Goal: Task Accomplishment & Management: Complete application form

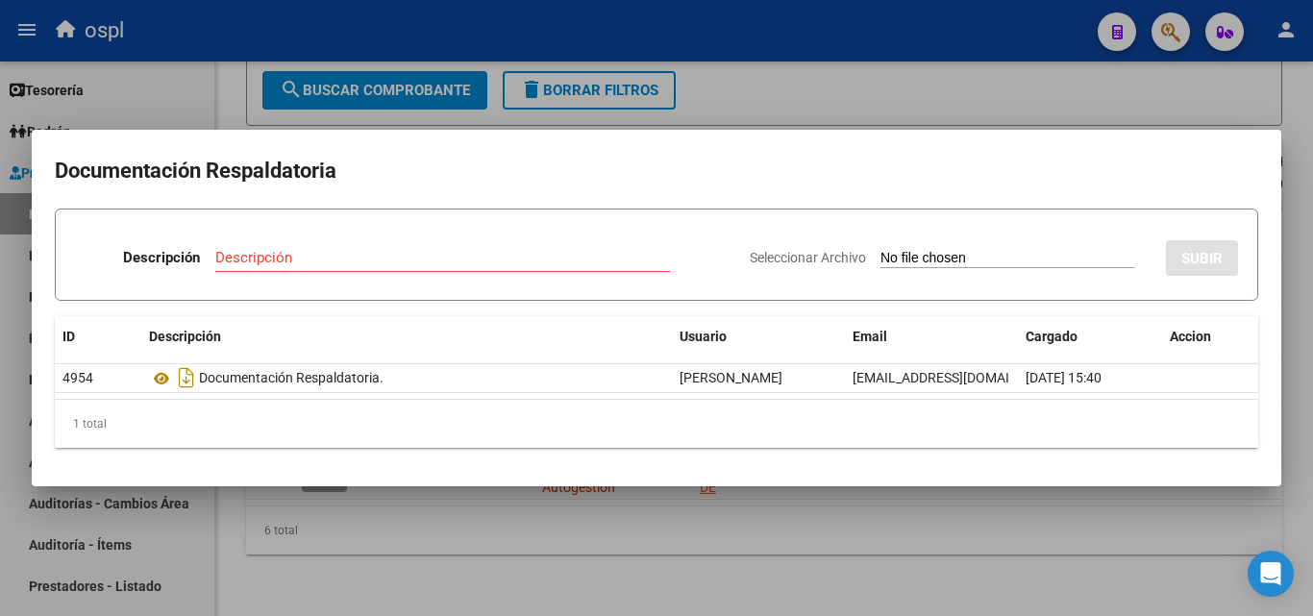
scroll to position [4, 0]
click at [953, 262] on input "Seleccionar Archivo" at bounding box center [1007, 259] width 255 height 18
type input "C:\fakepath\RECHAZO X ILEGITIMA - FC 4189.pdf"
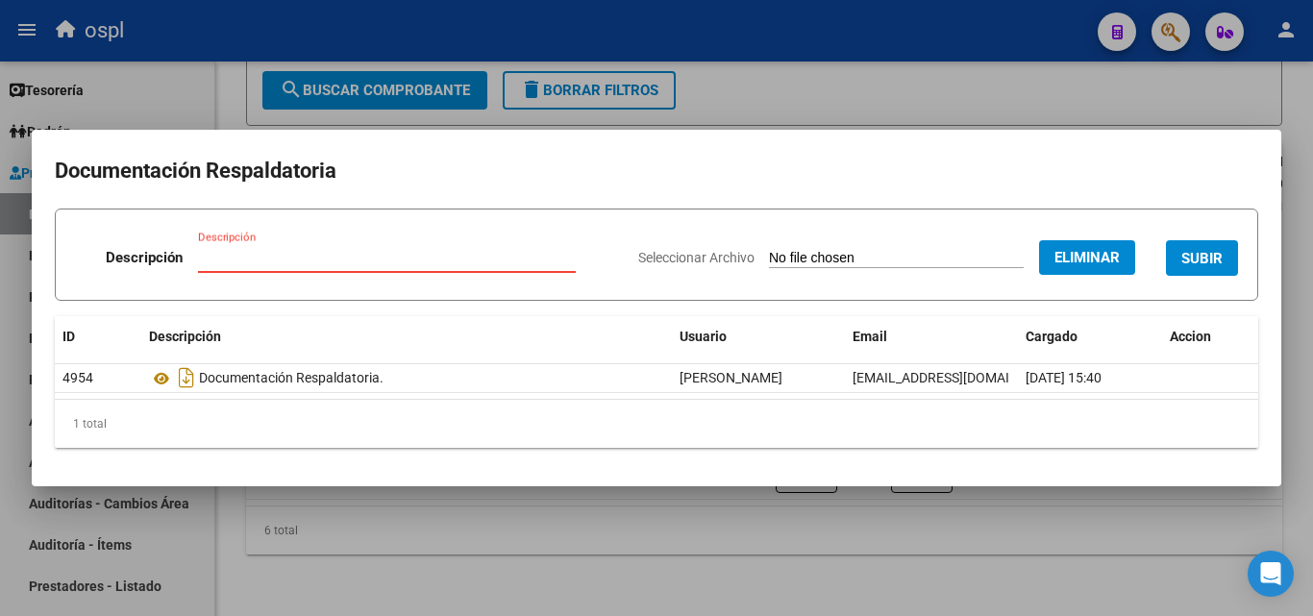
click at [426, 254] on input "Descripción" at bounding box center [387, 257] width 378 height 17
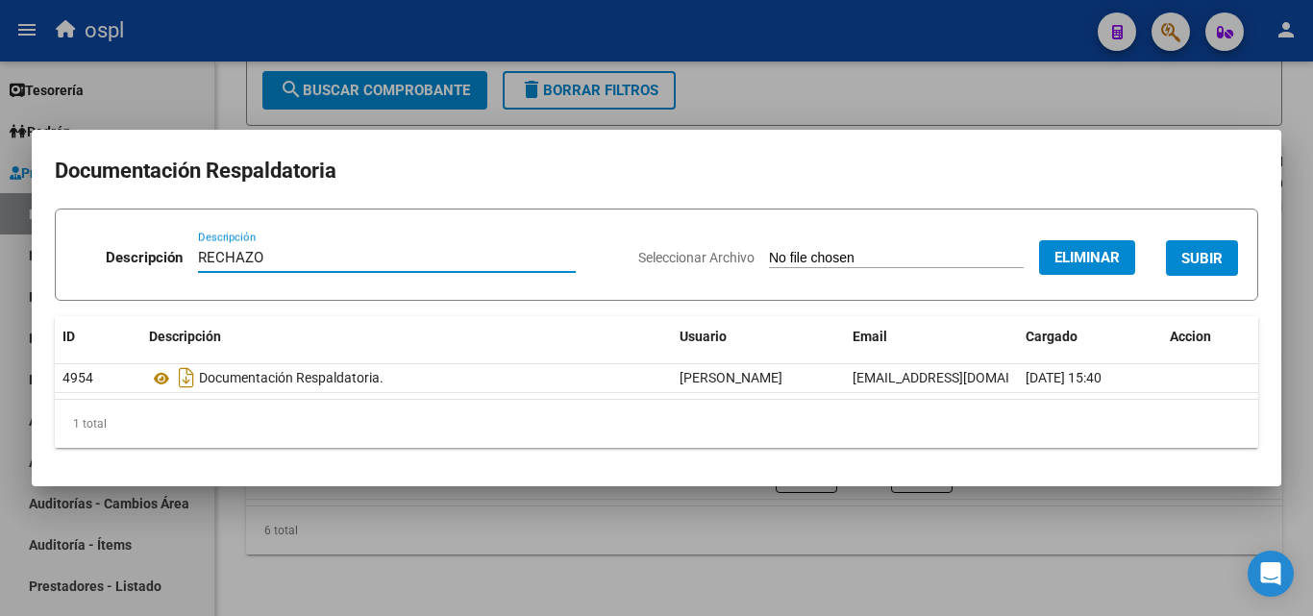
type input "RECHAZO"
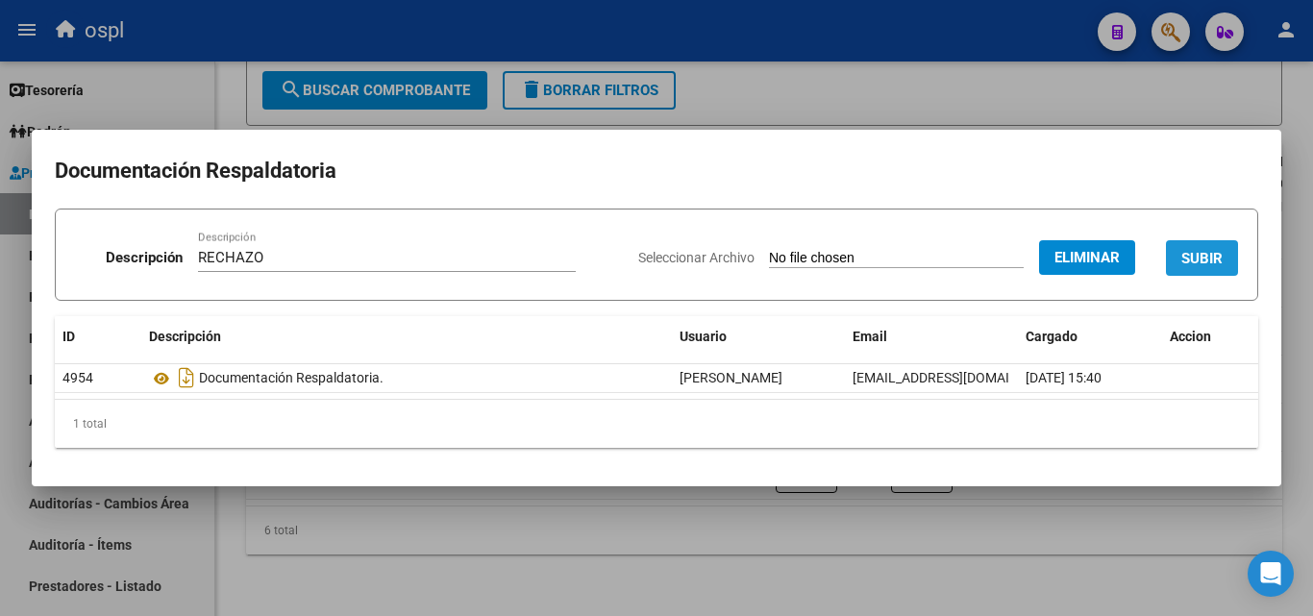
click at [1223, 246] on button "SUBIR" at bounding box center [1202, 258] width 72 height 36
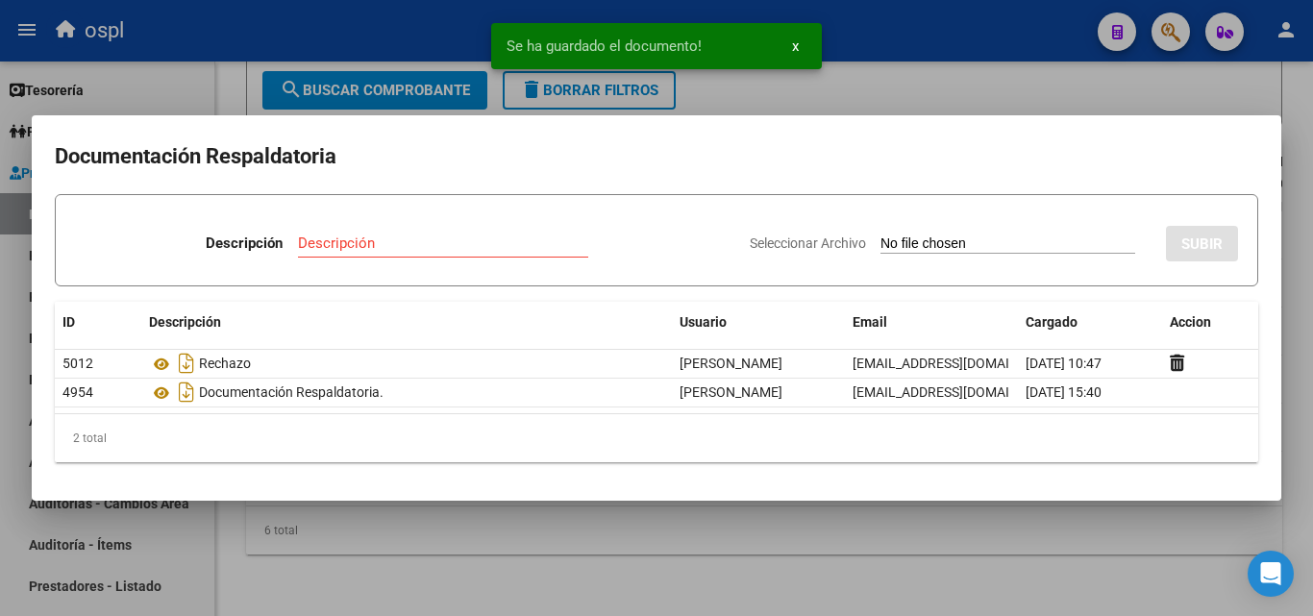
click at [0, 368] on div at bounding box center [656, 308] width 1313 height 616
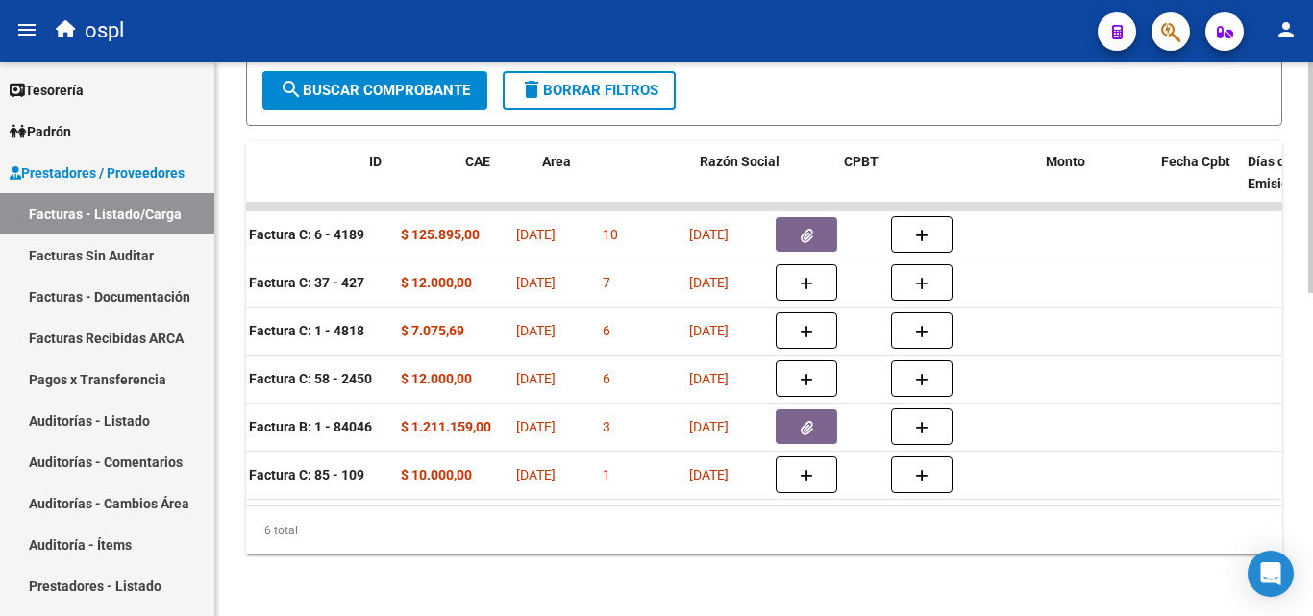
scroll to position [0, 0]
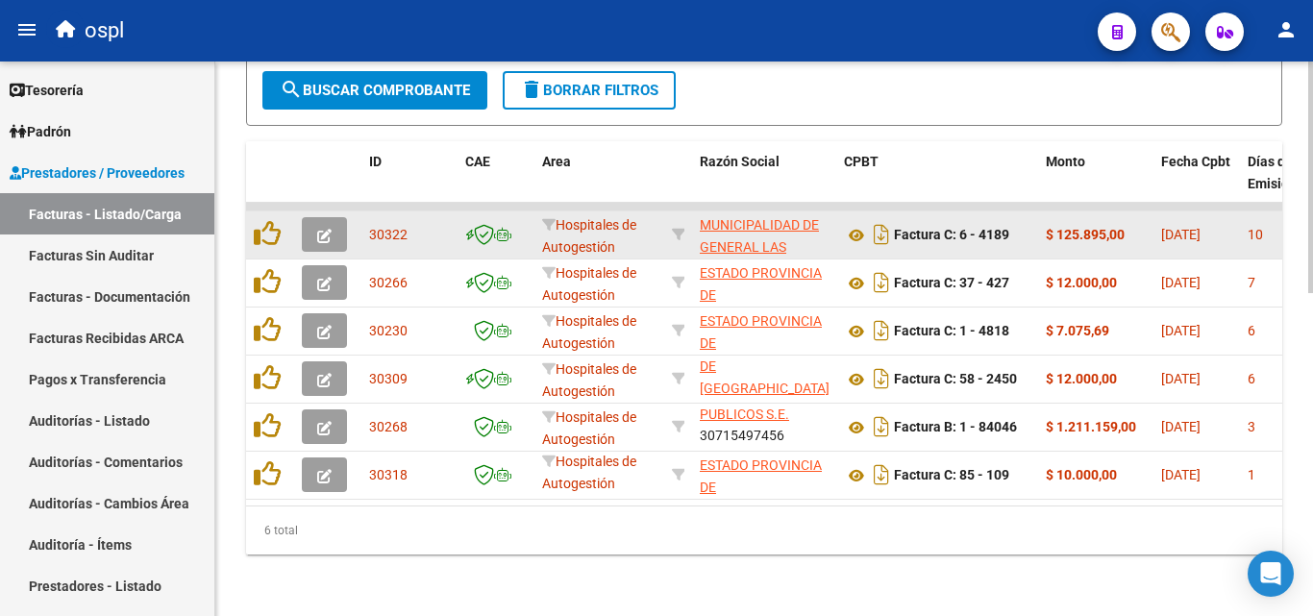
click at [329, 229] on icon "button" at bounding box center [324, 236] width 14 height 14
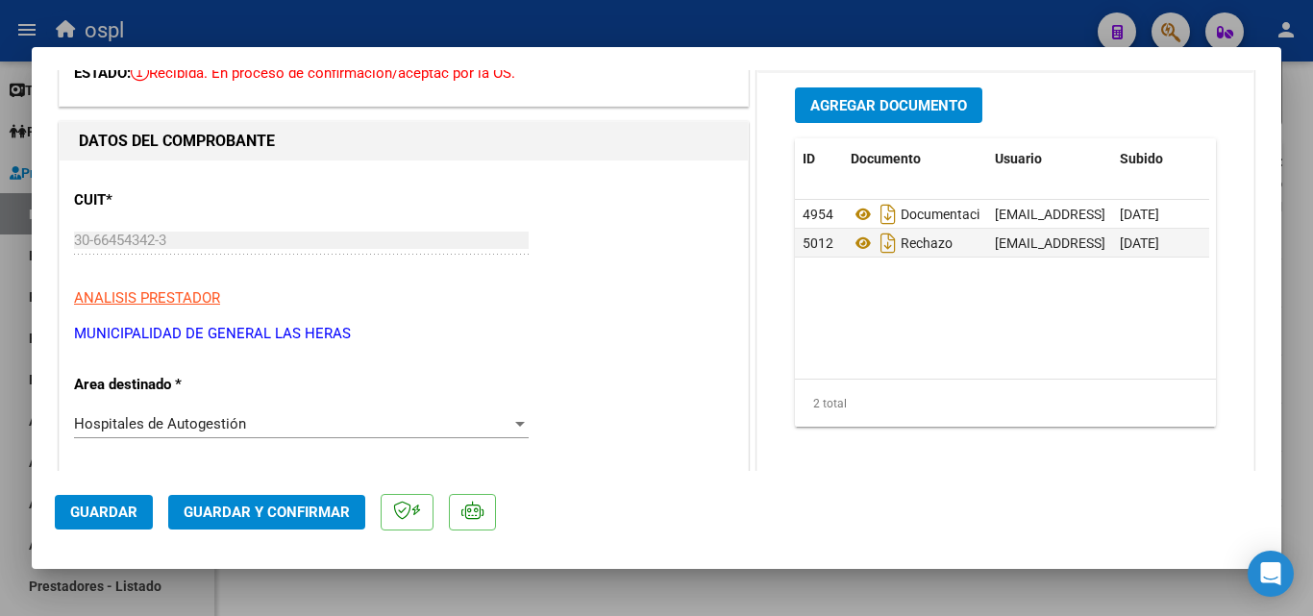
scroll to position [192, 0]
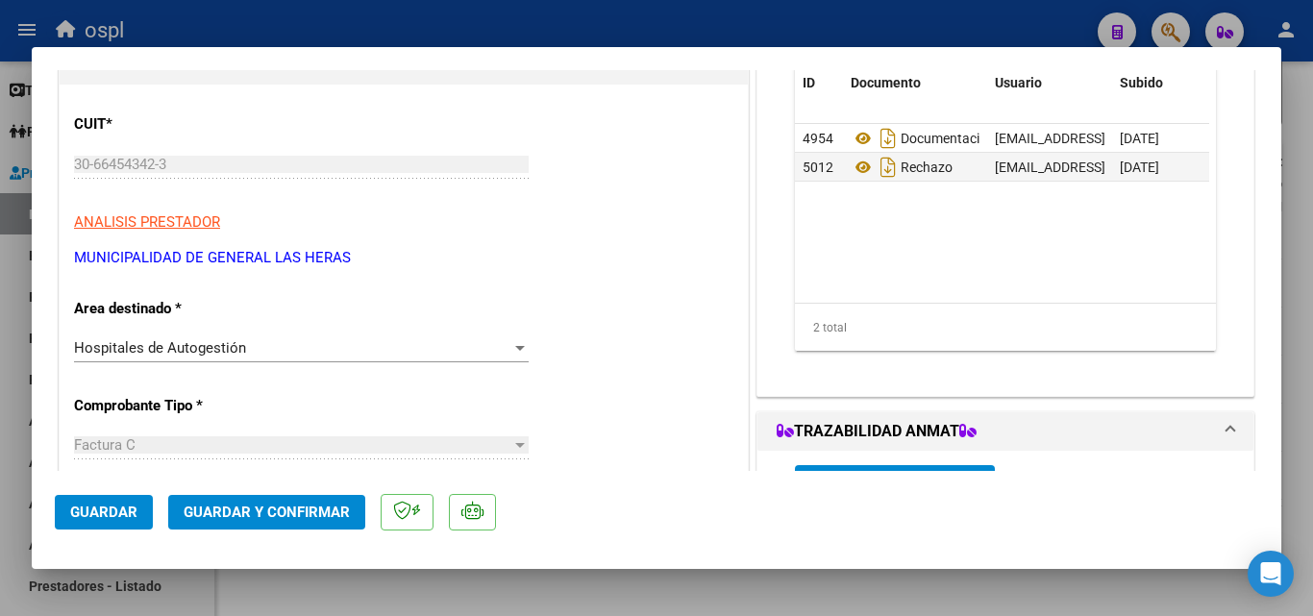
click at [523, 354] on div at bounding box center [519, 347] width 17 height 15
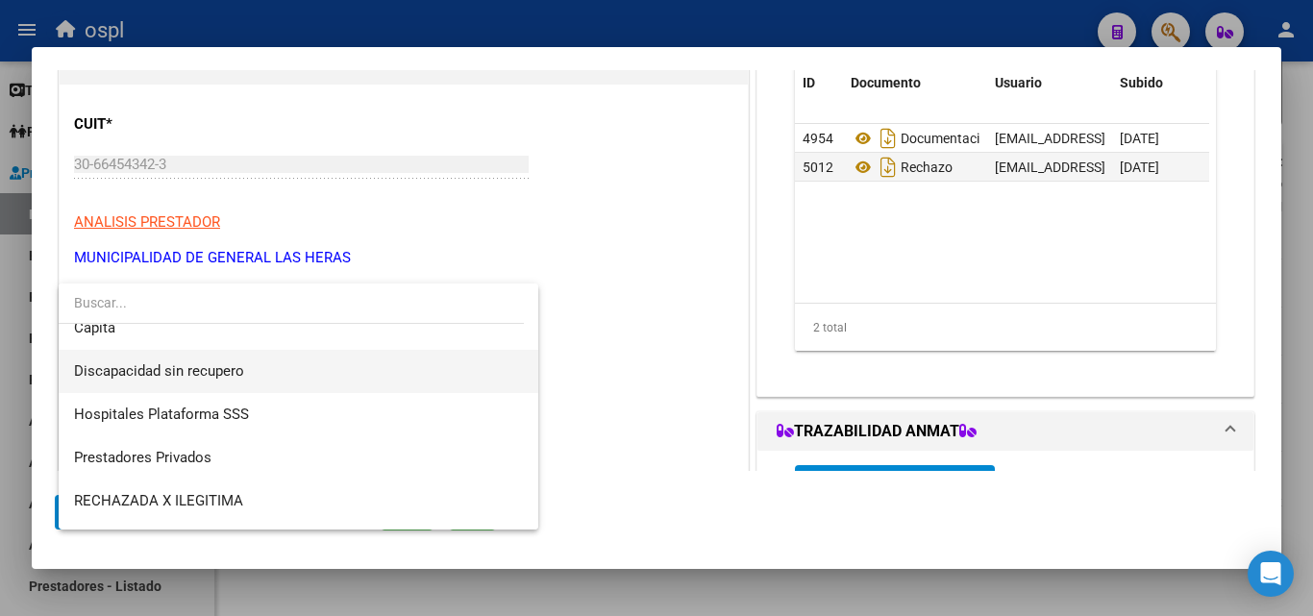
scroll to position [273, 0]
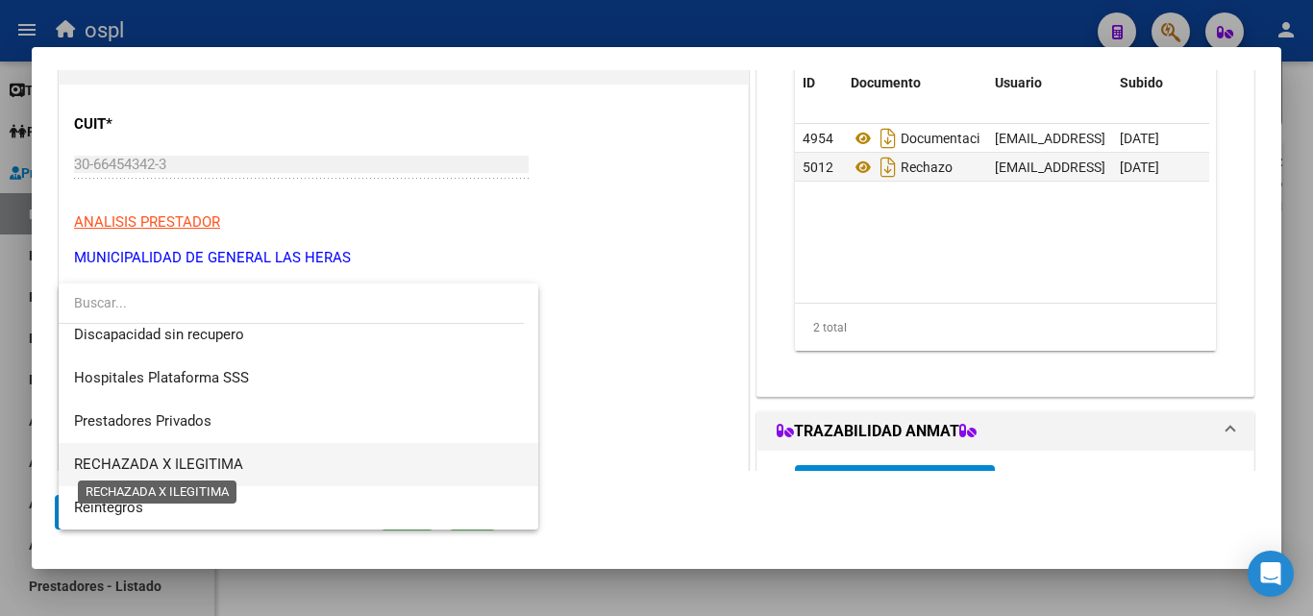
click at [240, 466] on span "RECHAZADA X ILEGITIMA" at bounding box center [158, 464] width 169 height 17
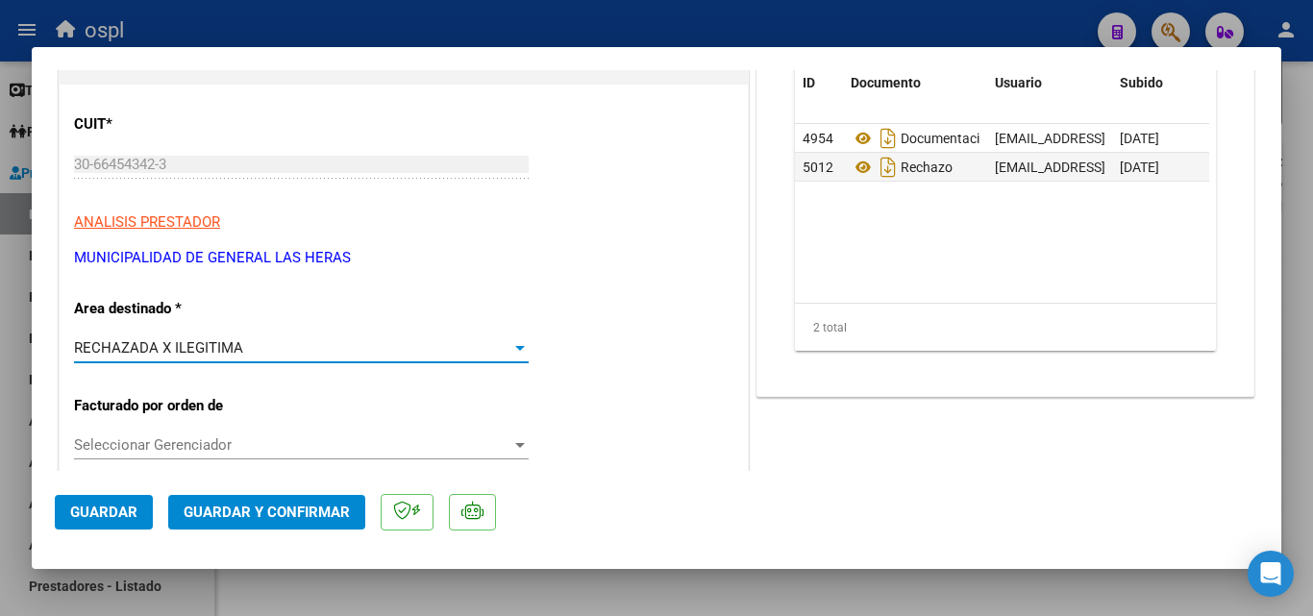
click at [265, 500] on button "Guardar y Confirmar" at bounding box center [266, 512] width 197 height 35
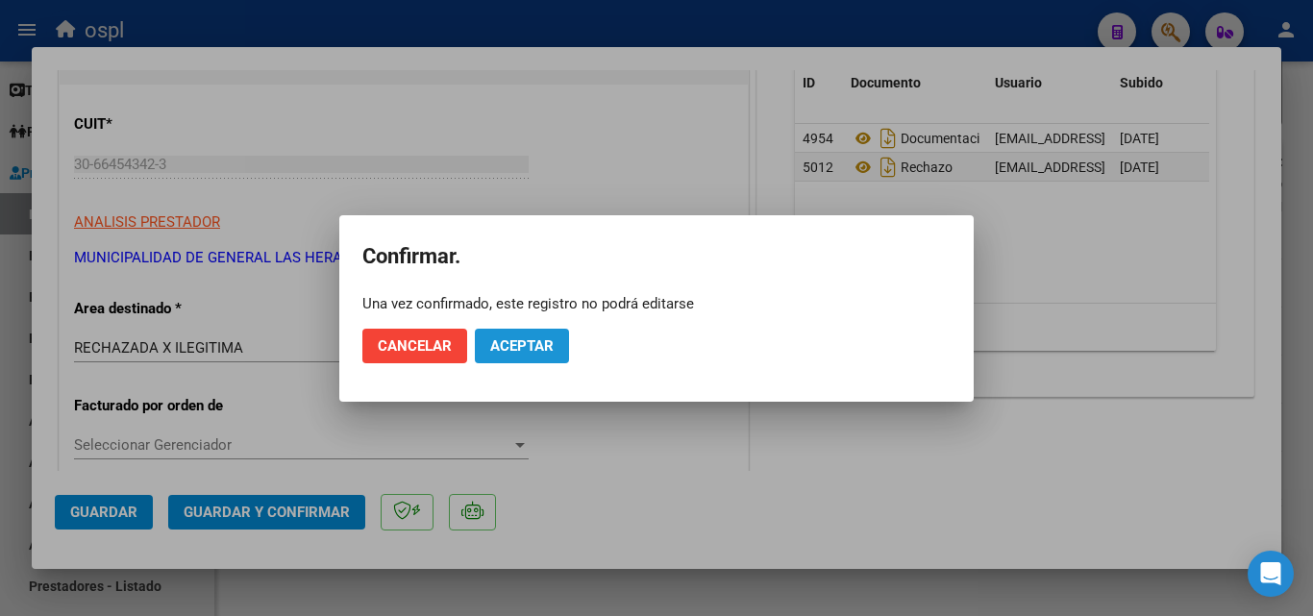
click at [517, 344] on span "Aceptar" at bounding box center [521, 345] width 63 height 17
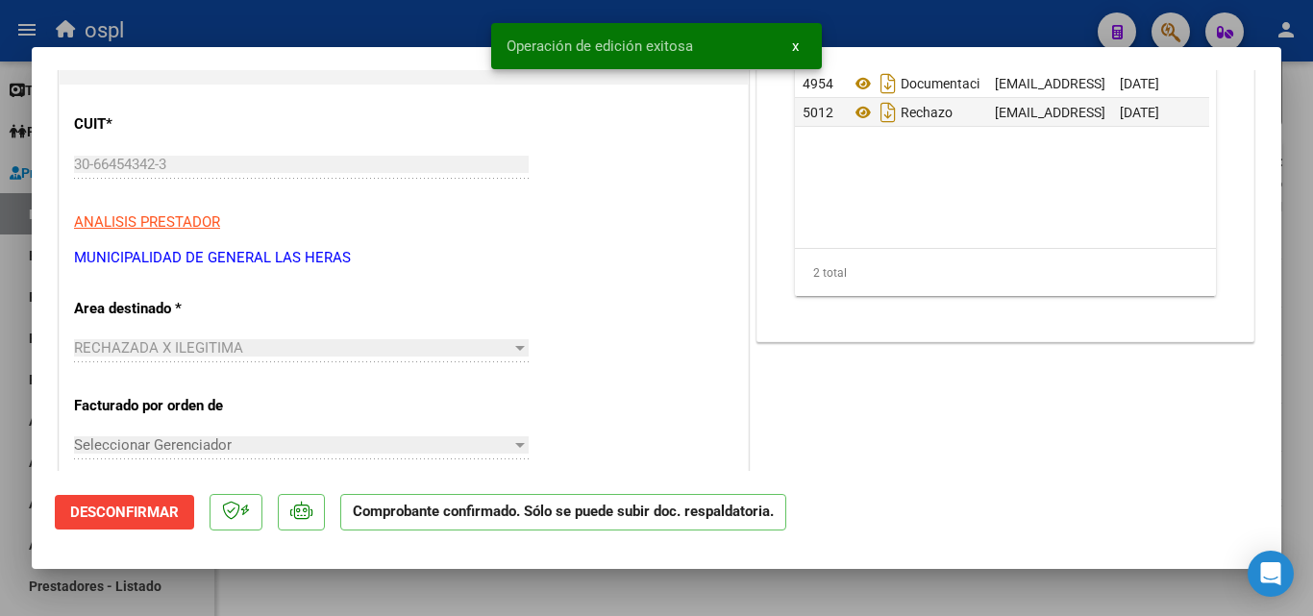
click at [0, 351] on div at bounding box center [656, 308] width 1313 height 616
type input "$ 0,00"
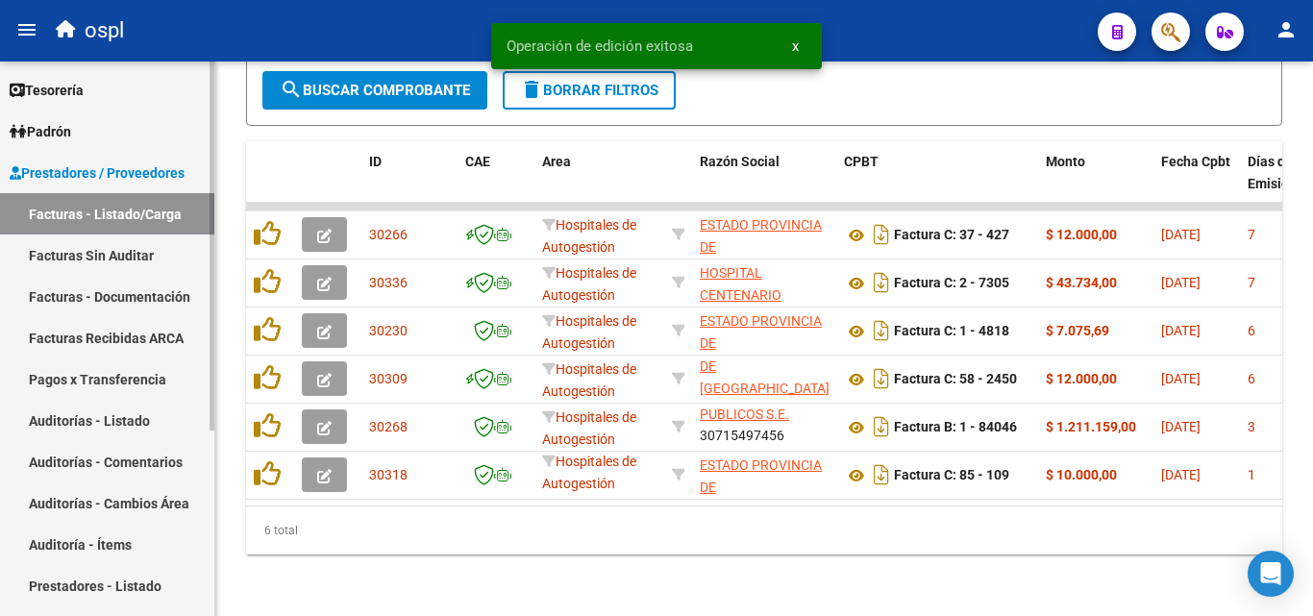
click at [79, 260] on link "Facturas Sin Auditar" at bounding box center [107, 255] width 214 height 41
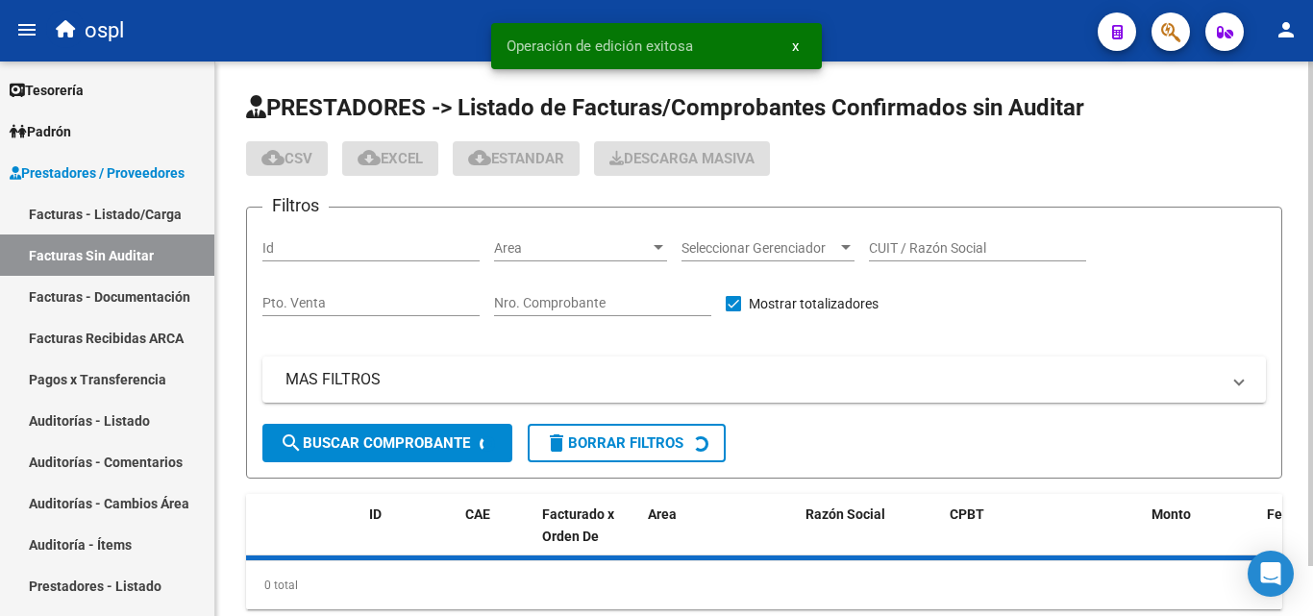
click at [556, 301] on input "Nro. Comprobante" at bounding box center [602, 303] width 217 height 16
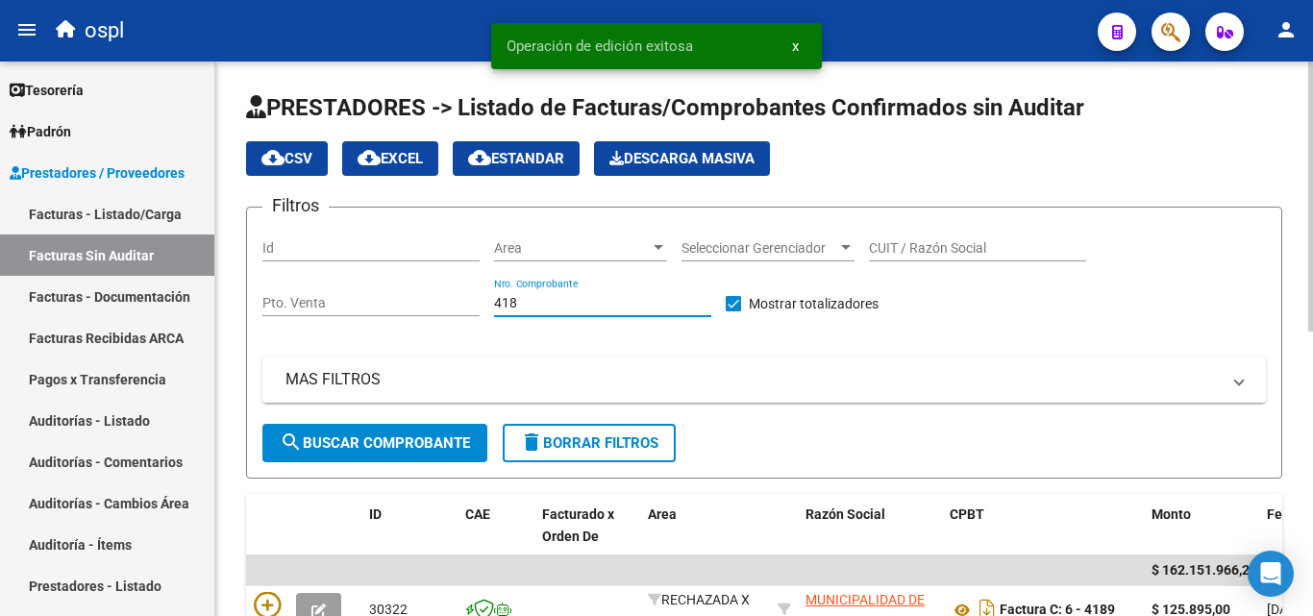
type input "4189"
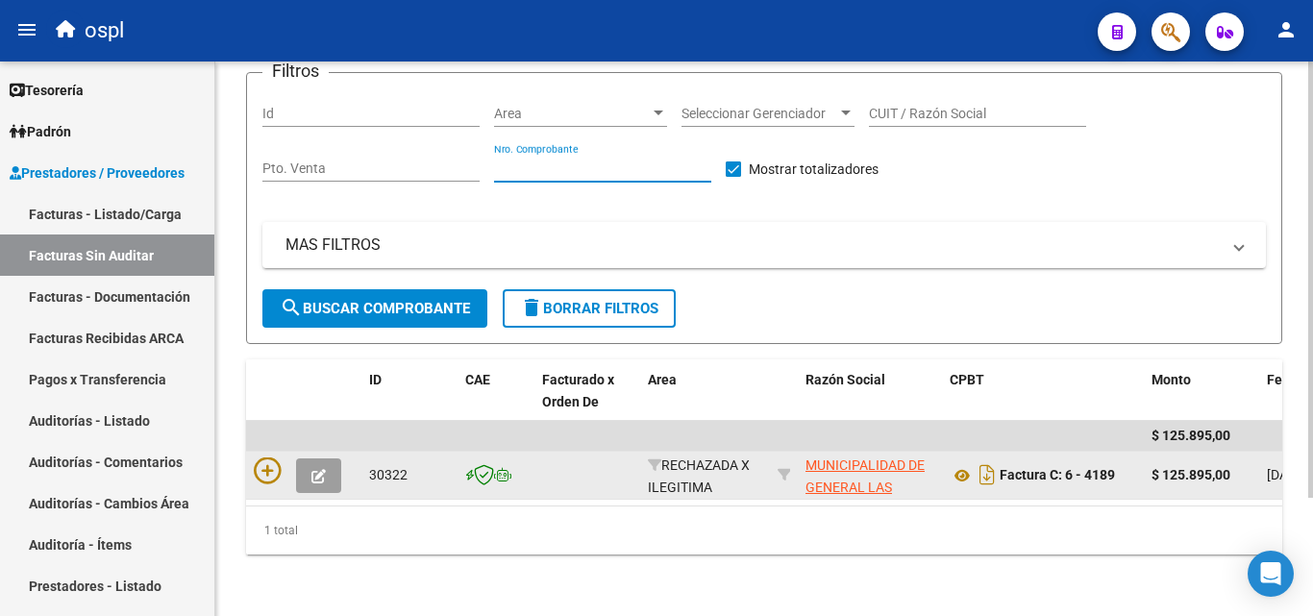
scroll to position [150, 0]
click at [272, 462] on icon at bounding box center [267, 470] width 27 height 27
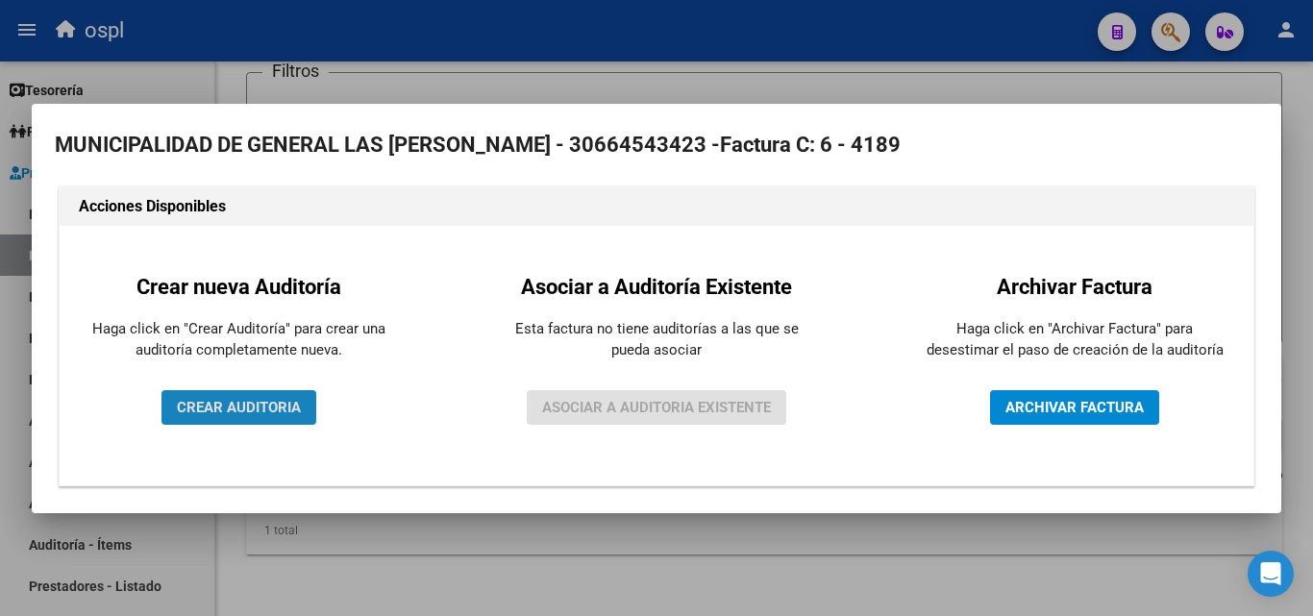
click at [269, 408] on span "CREAR AUDITORIA" at bounding box center [239, 407] width 124 height 17
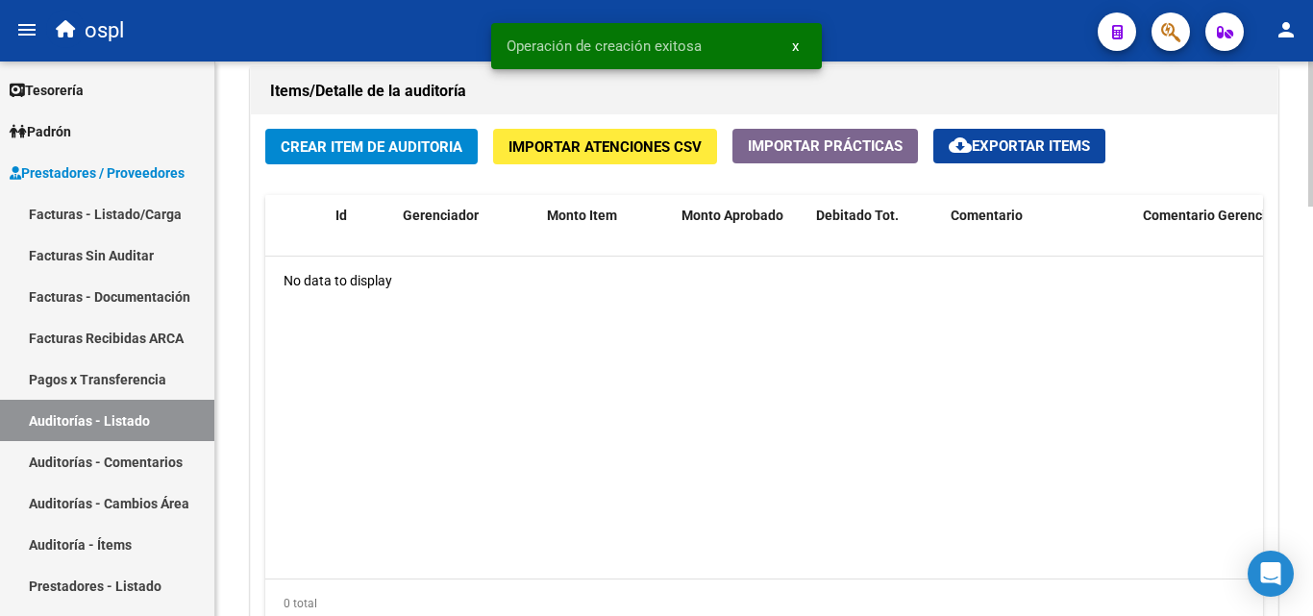
scroll to position [1442, 0]
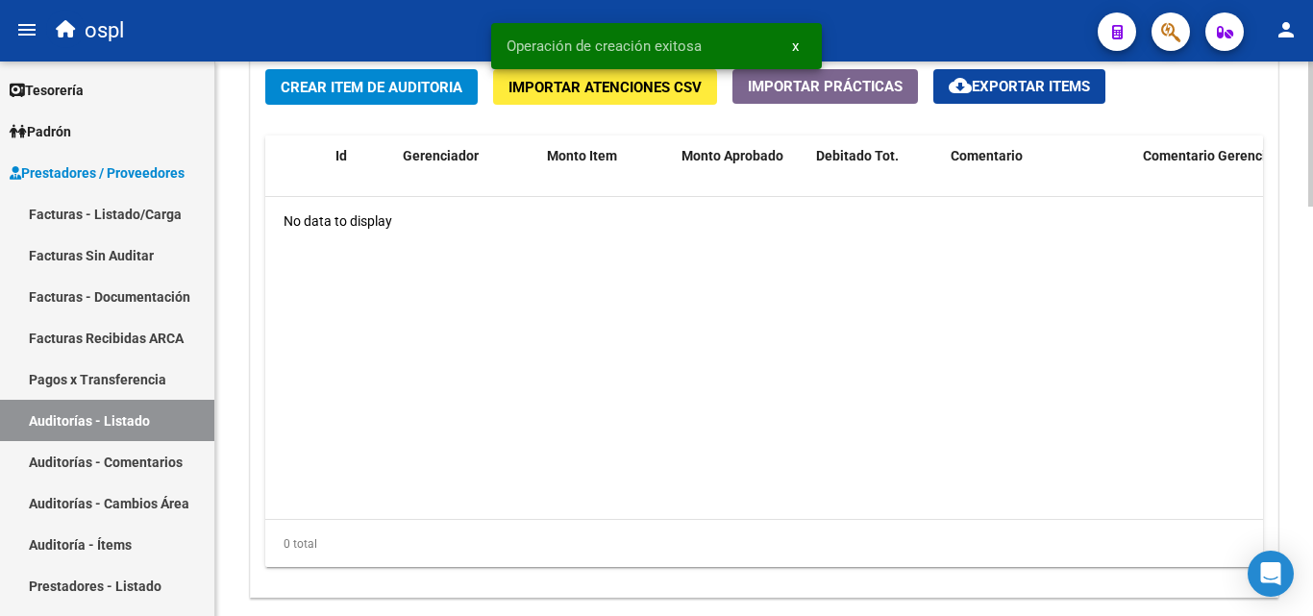
click at [354, 88] on span "Crear Item de Auditoria" at bounding box center [372, 87] width 182 height 17
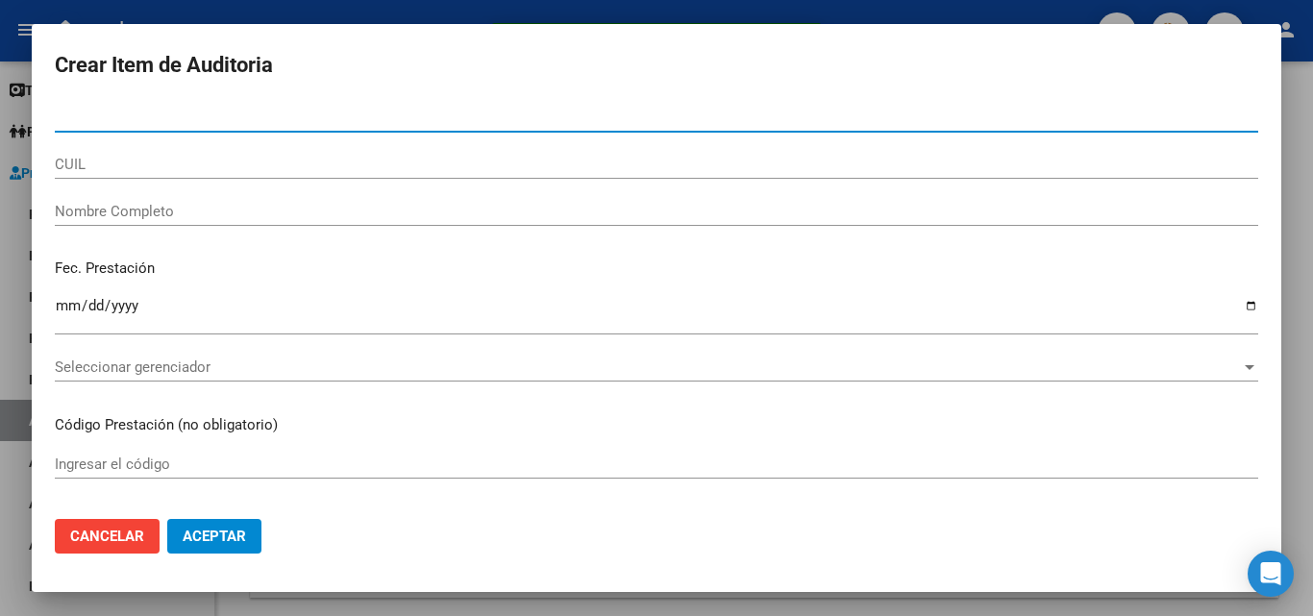
click at [310, 221] on div "Nombre Completo" at bounding box center [656, 211] width 1203 height 29
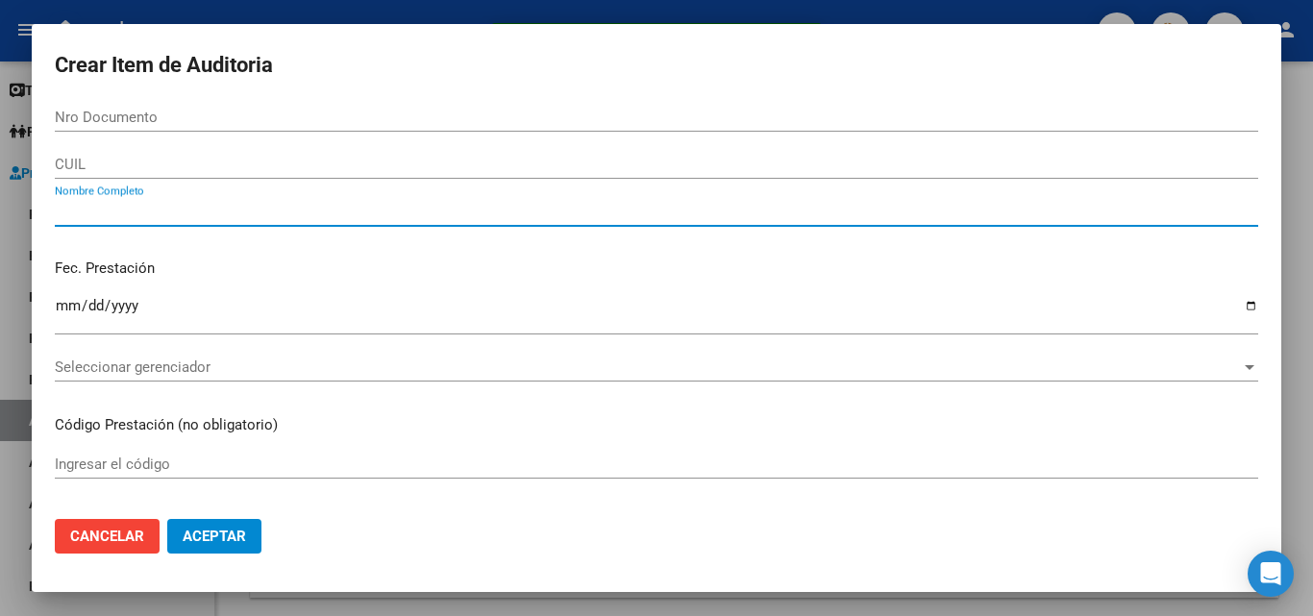
click at [310, 209] on input "Nombre Completo" at bounding box center [656, 211] width 1203 height 17
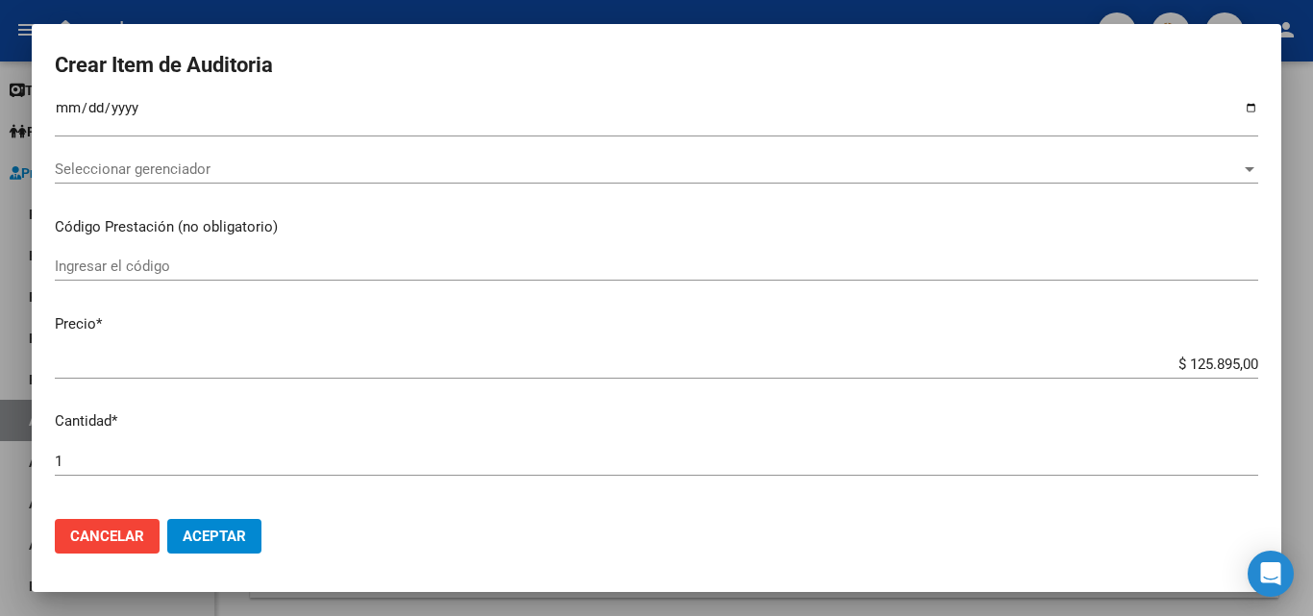
scroll to position [384, 0]
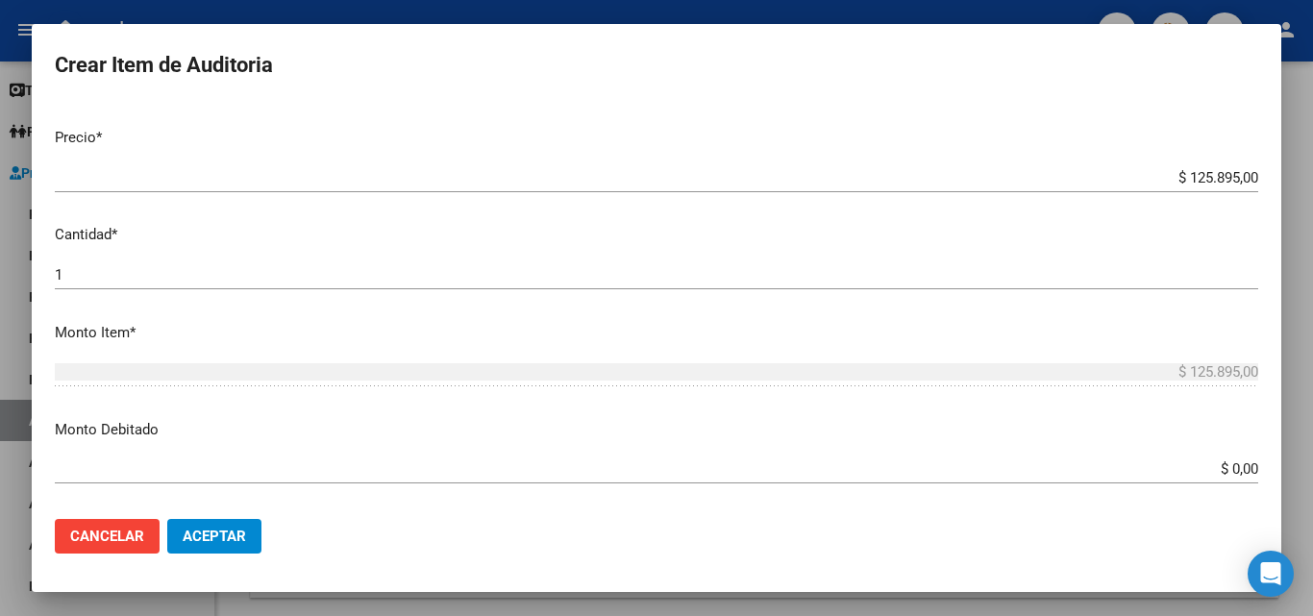
type input "TODOS"
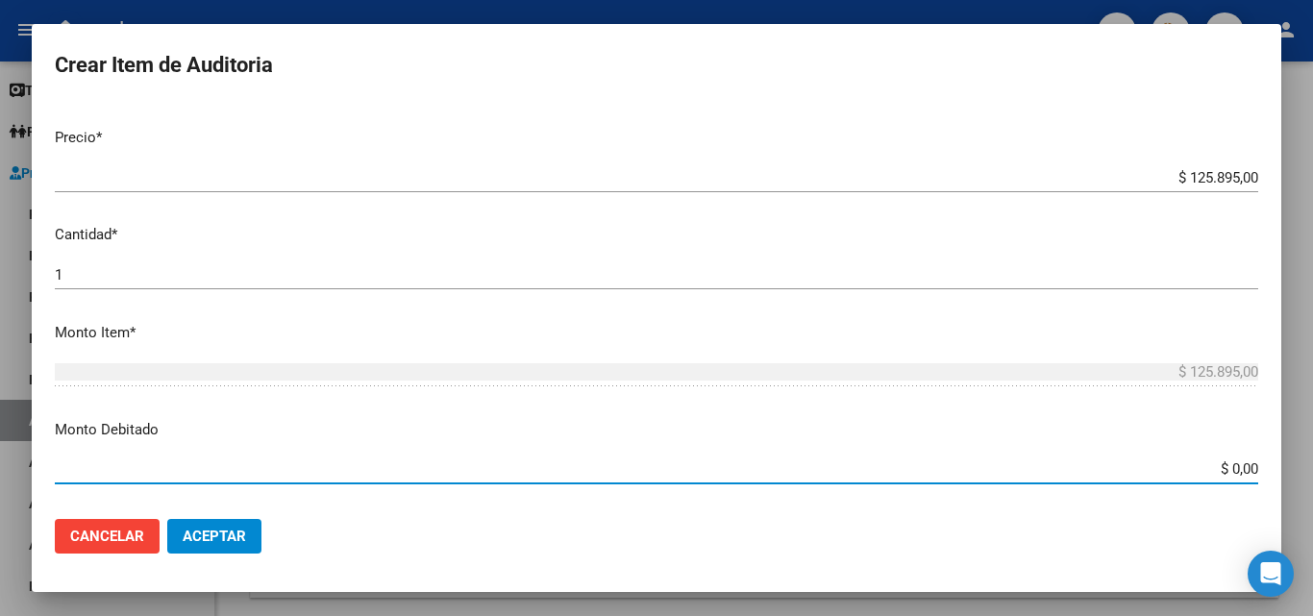
drag, startPoint x: 1204, startPoint y: 467, endPoint x: 1257, endPoint y: 386, distance: 96.5
click at [1276, 469] on mat-dialog-content "Nro Documento CUIL TODOS Nombre Completo Fec. Prestación Ingresar la fecha Sele…" at bounding box center [656, 303] width 1249 height 401
type input "$ 125.895,00"
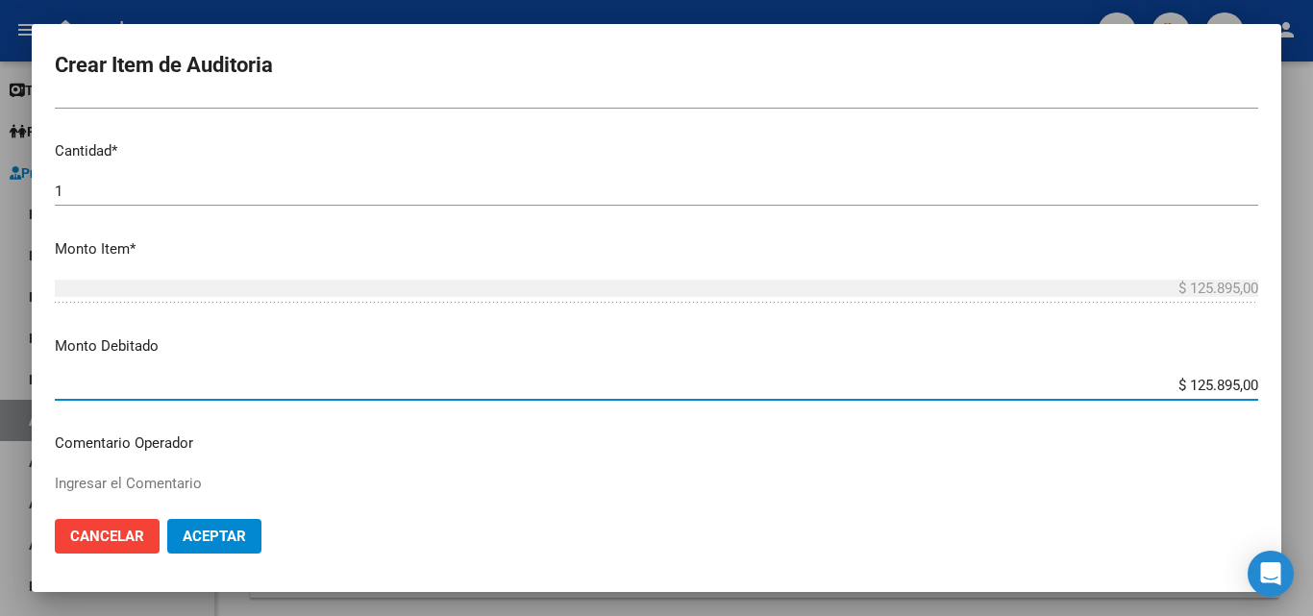
scroll to position [577, 0]
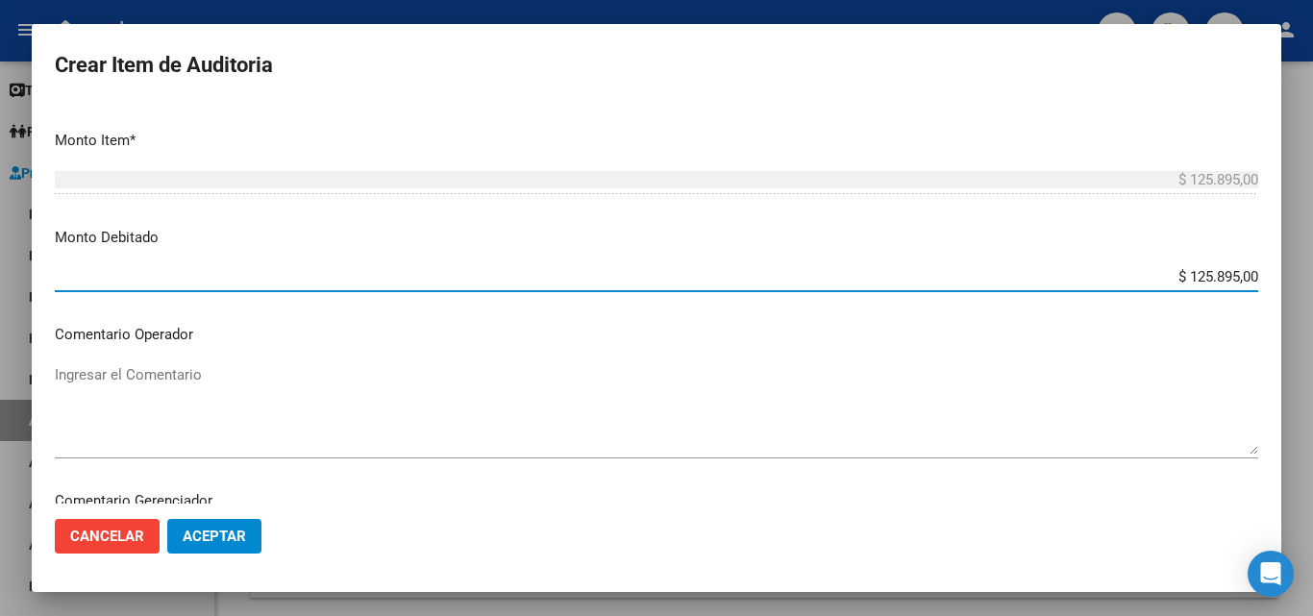
click at [342, 386] on textarea "Ingresar el Comentario" at bounding box center [656, 409] width 1203 height 90
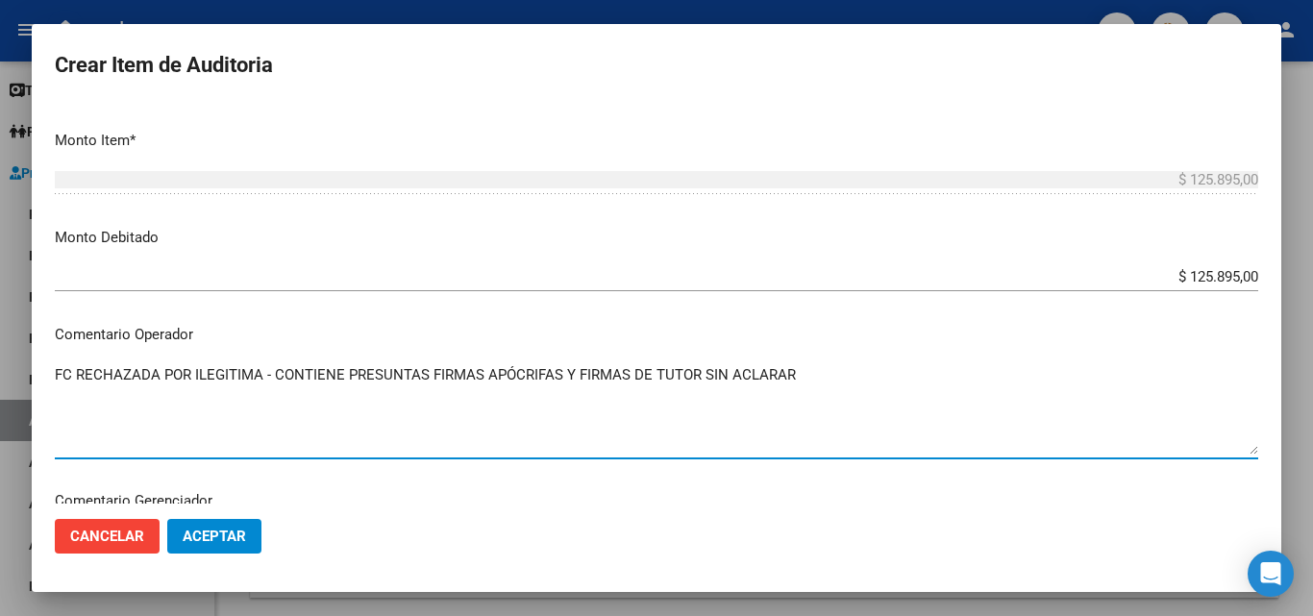
type textarea "FC RECHAZADA POR ILEGITIMA - CONTIENE PRESUNTAS FIRMAS APÓCRIFAS Y FIRMAS DE TU…"
click at [195, 539] on span "Aceptar" at bounding box center [214, 536] width 63 height 17
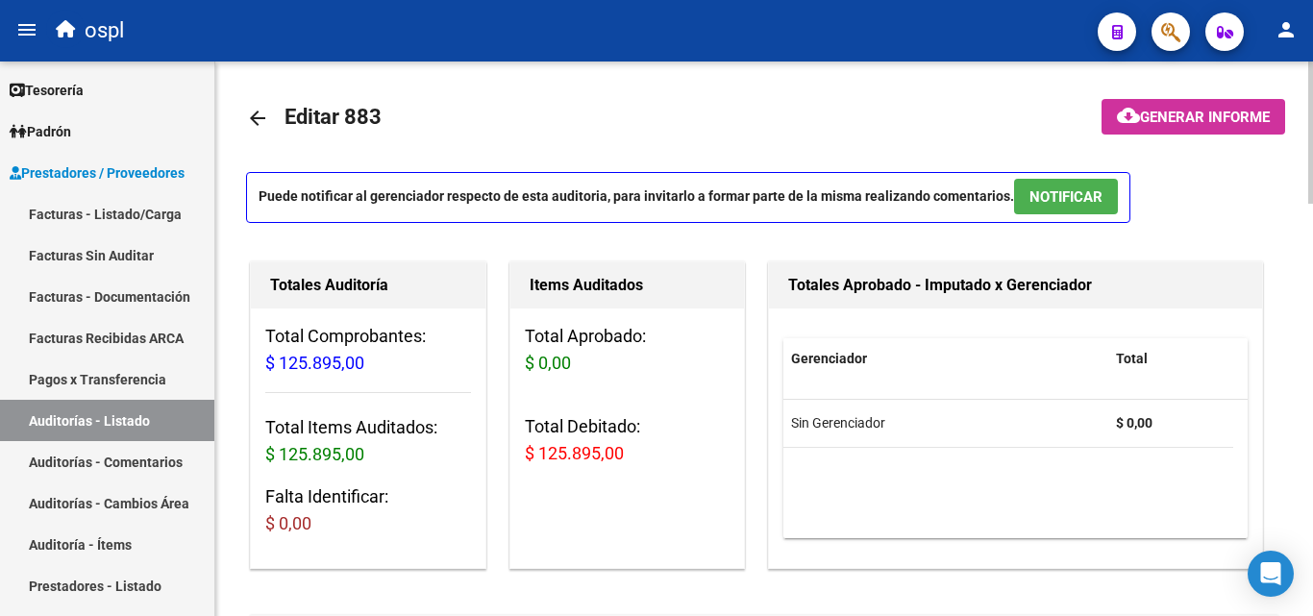
scroll to position [0, 0]
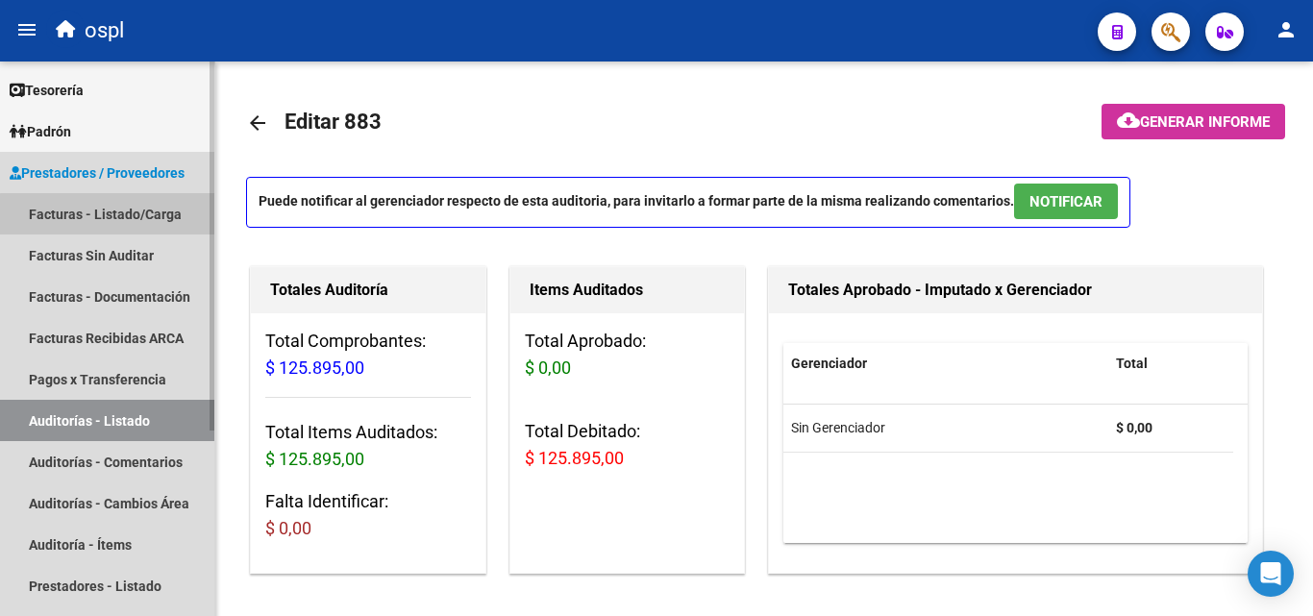
click at [114, 214] on link "Facturas - Listado/Carga" at bounding box center [107, 213] width 214 height 41
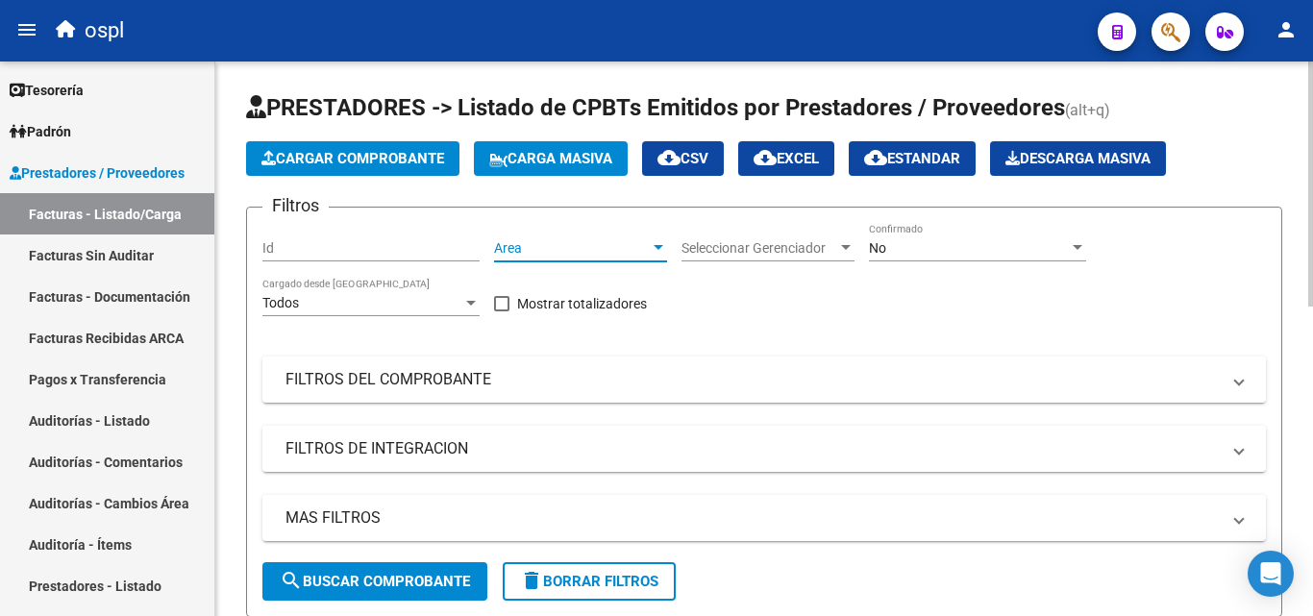
click at [592, 244] on span "Area" at bounding box center [572, 248] width 156 height 16
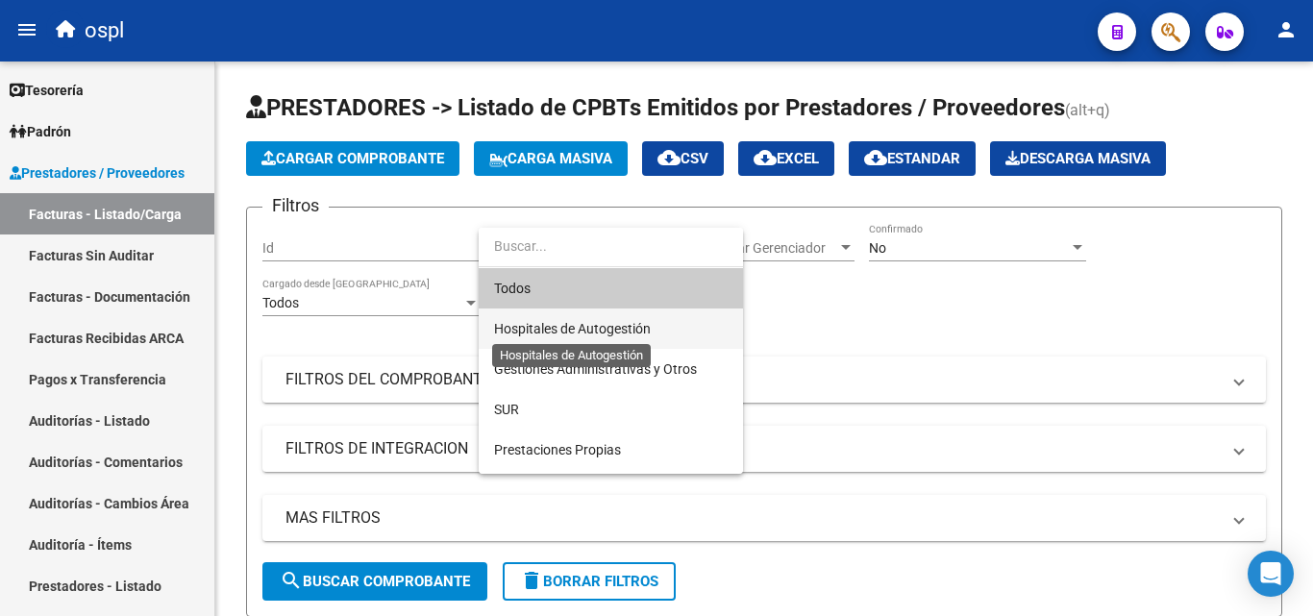
click at [566, 325] on span "Hospitales de Autogestión" at bounding box center [572, 328] width 157 height 15
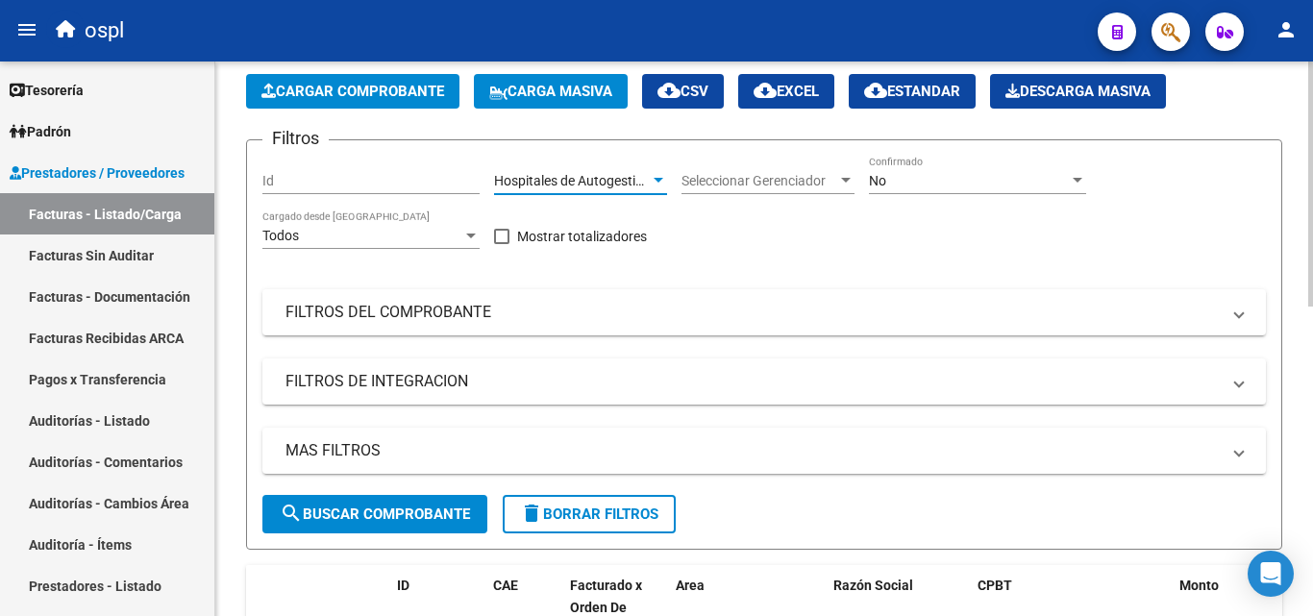
scroll to position [96, 0]
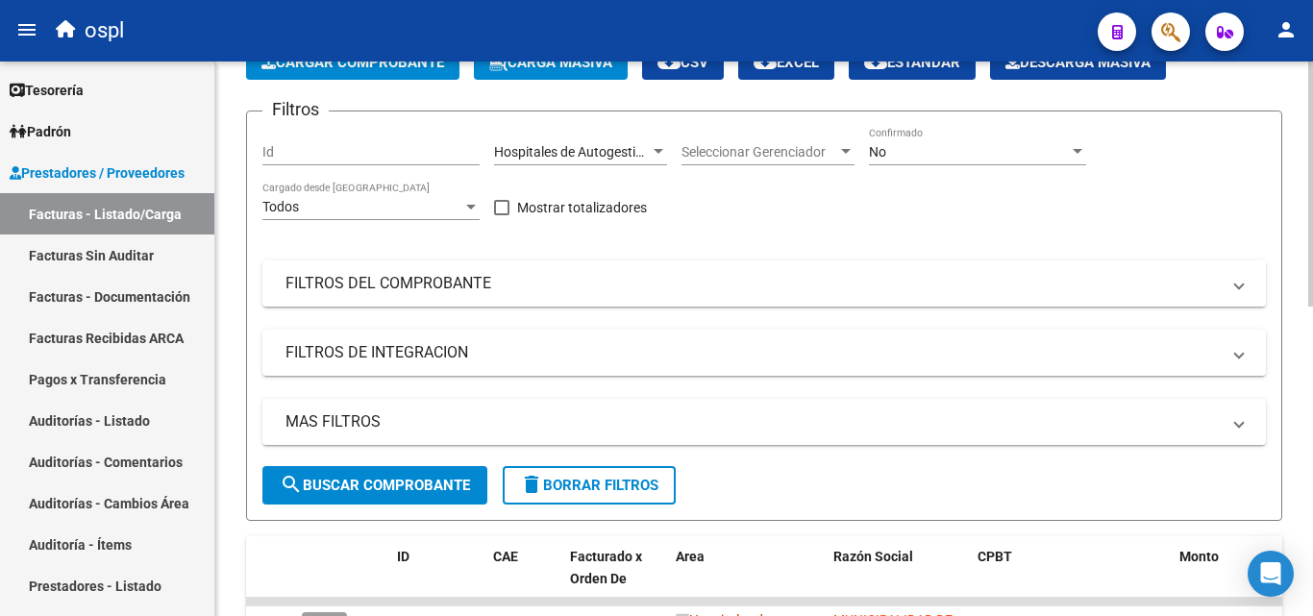
click at [571, 282] on mat-panel-title "FILTROS DEL COMPROBANTE" at bounding box center [752, 283] width 934 height 21
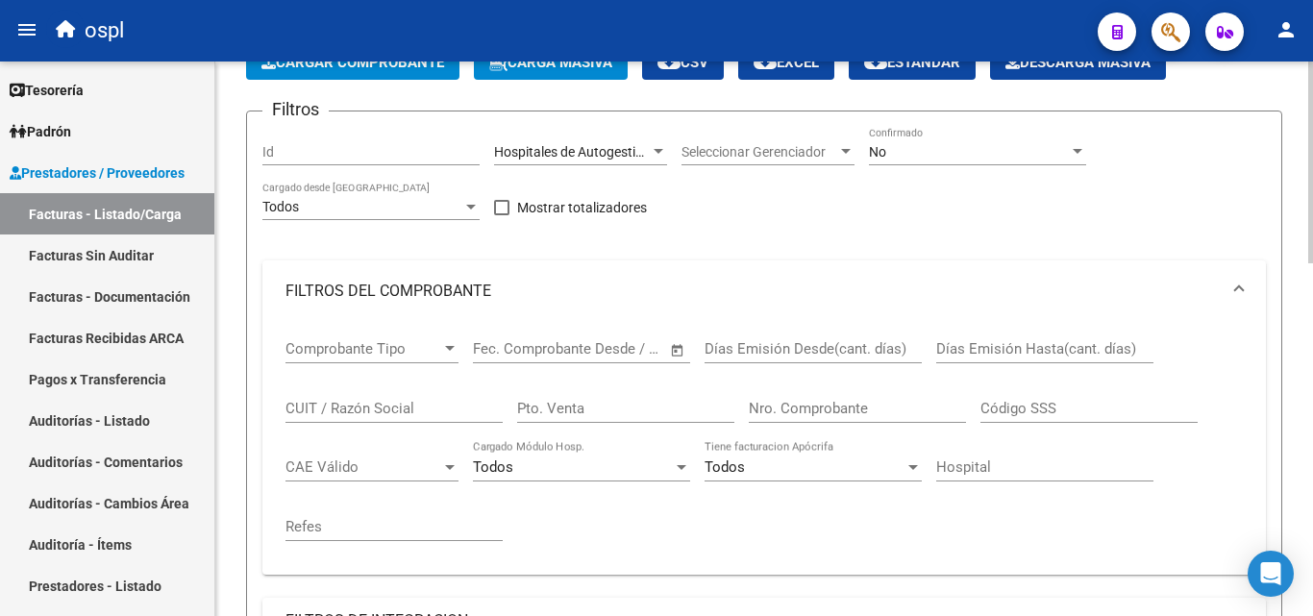
click at [671, 351] on span "Open calendar" at bounding box center [678, 350] width 46 height 46
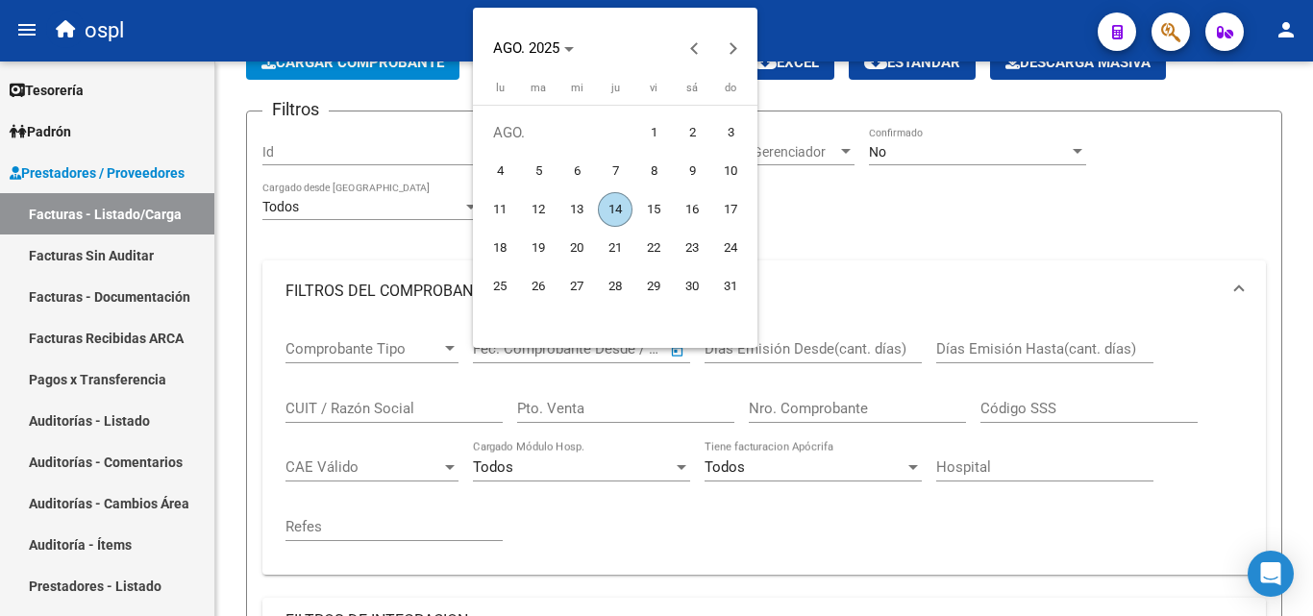
click at [652, 110] on th at bounding box center [615, 109] width 269 height 9
click at [658, 132] on span "1" at bounding box center [653, 132] width 35 height 35
type input "[DATE]"
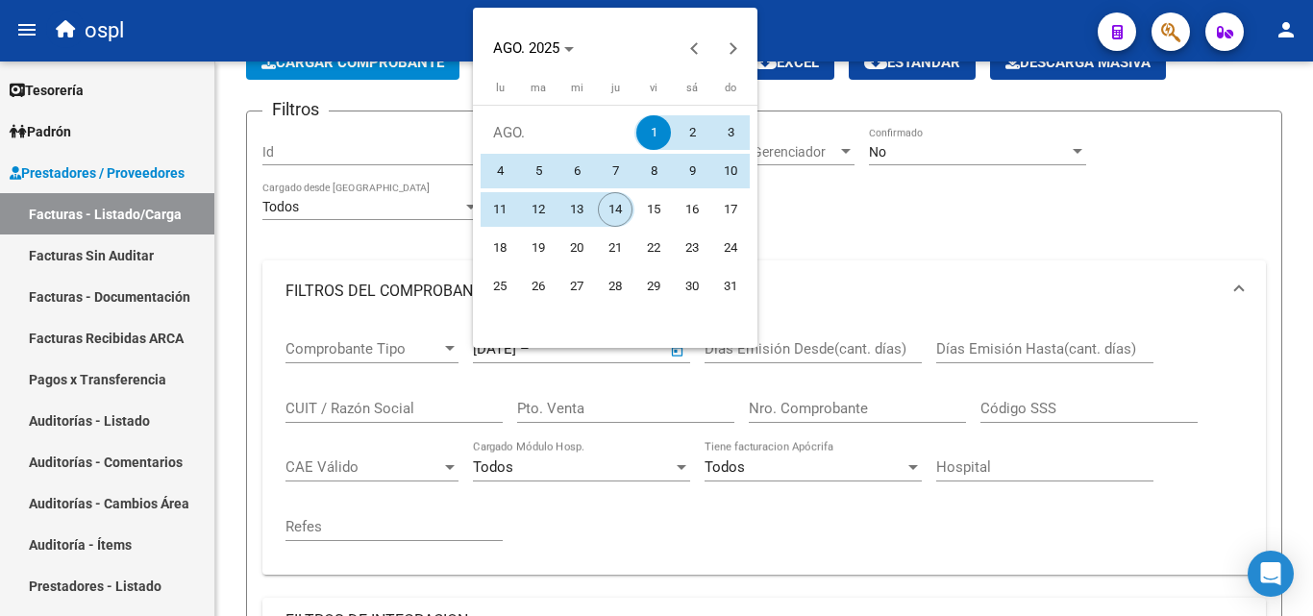
click at [620, 215] on span "14" at bounding box center [615, 209] width 35 height 35
type input "[DATE]"
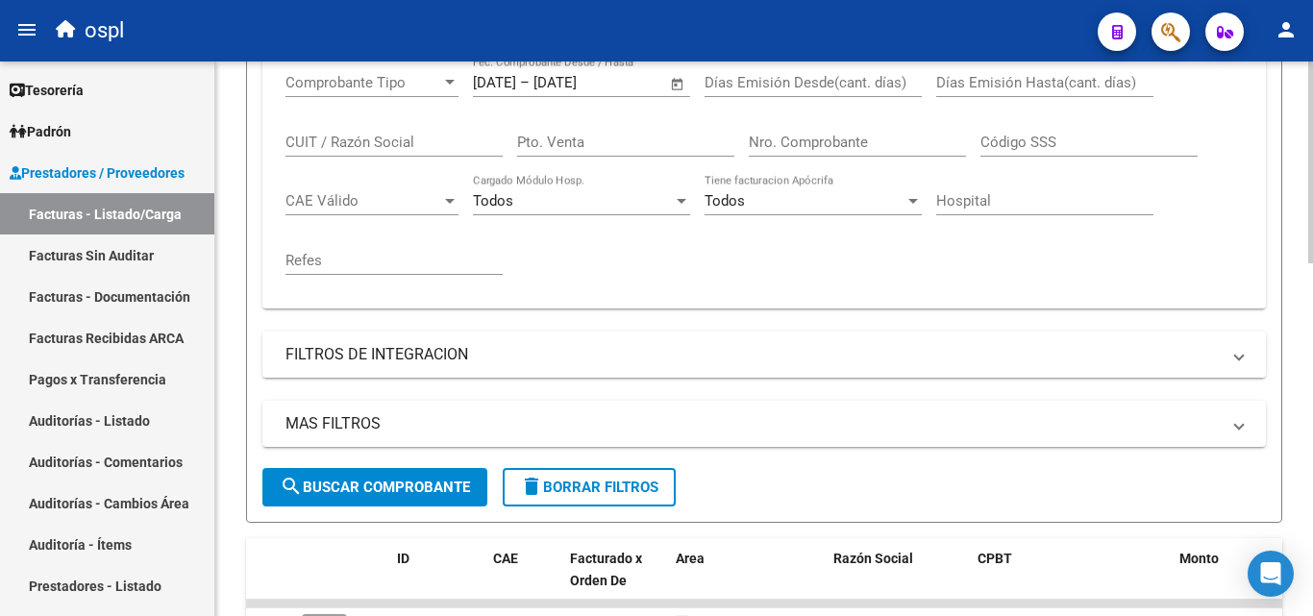
scroll to position [384, 0]
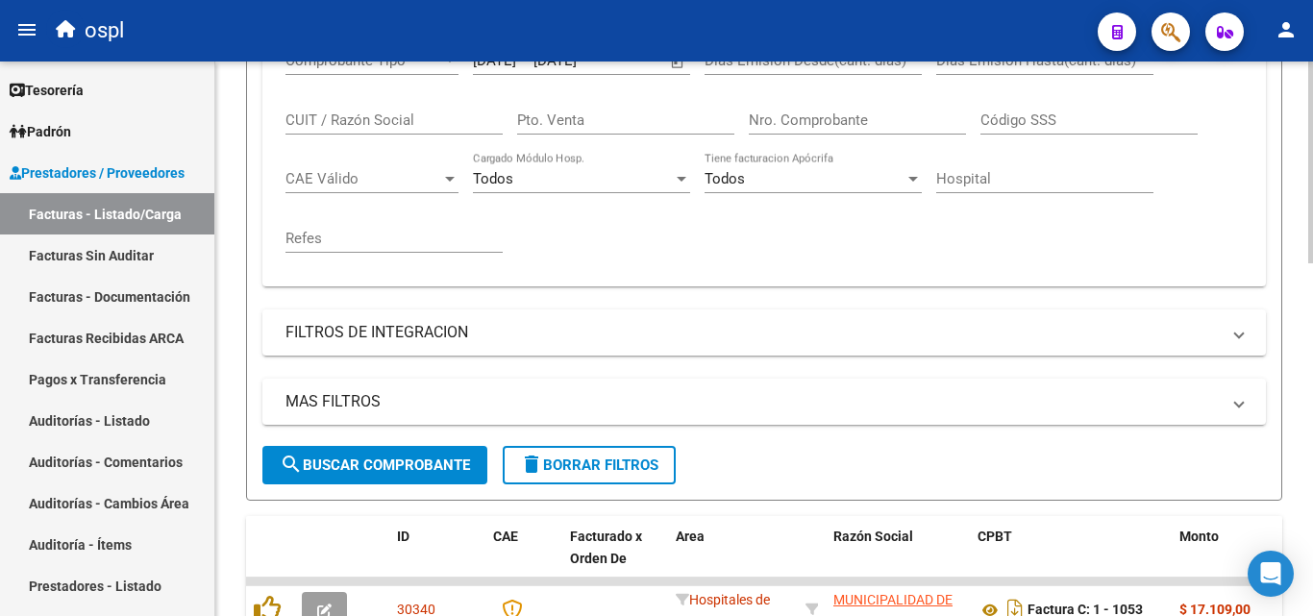
click at [448, 455] on button "search Buscar Comprobante" at bounding box center [374, 465] width 225 height 38
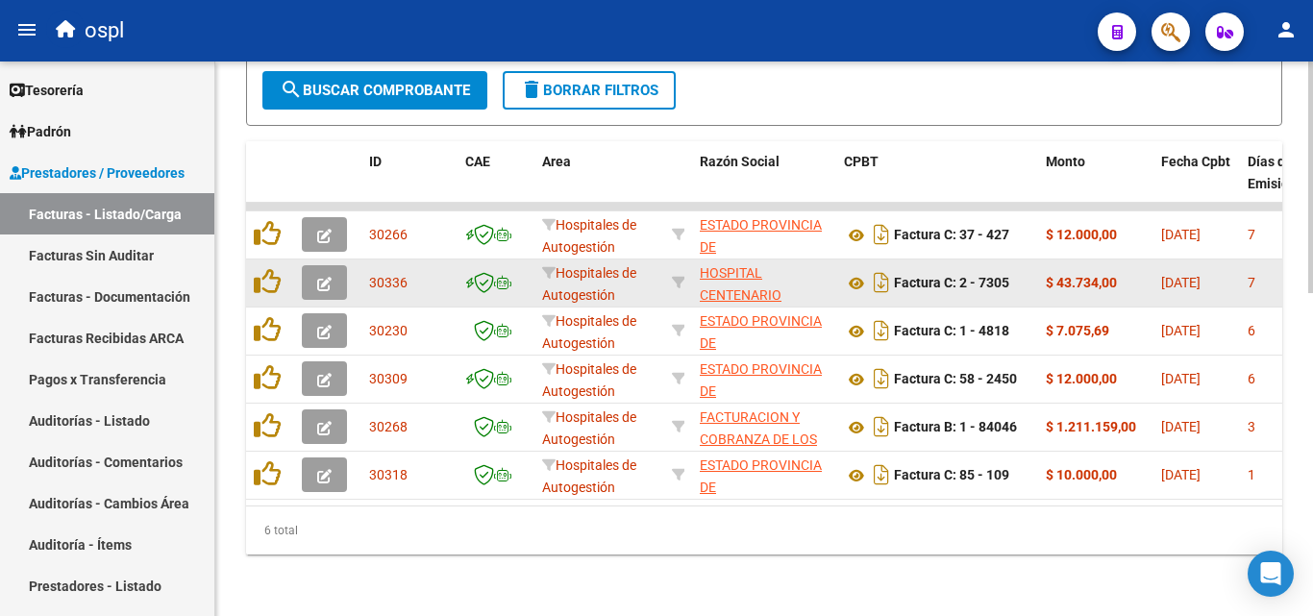
scroll to position [775, 0]
click at [863, 272] on icon at bounding box center [856, 283] width 25 height 23
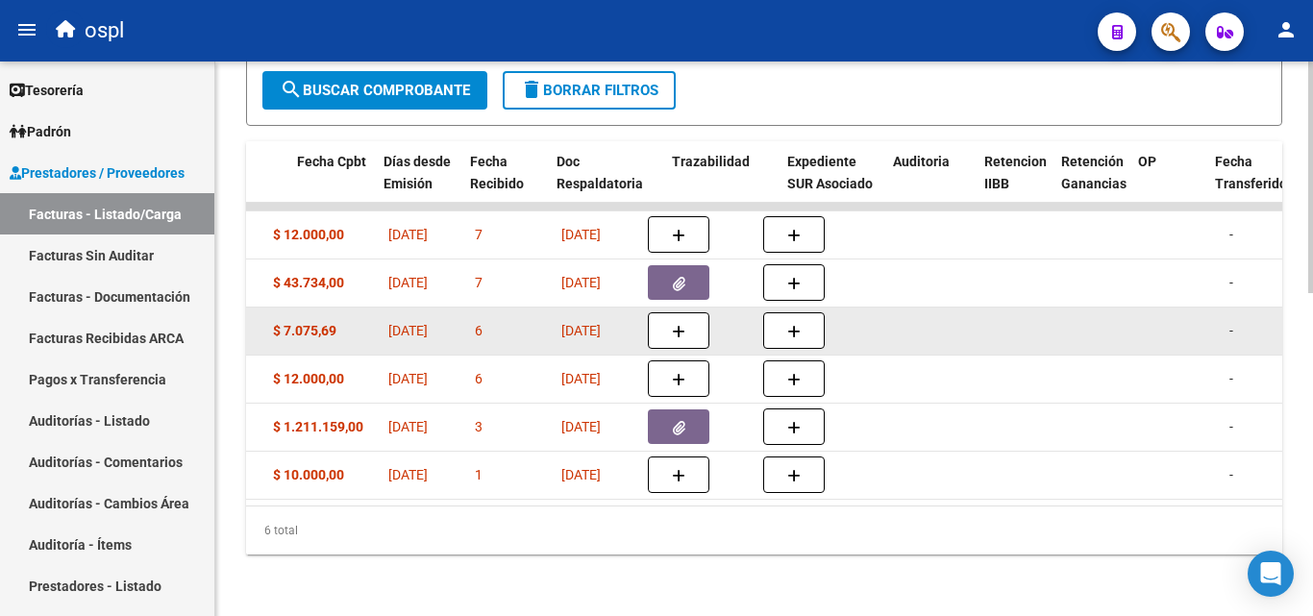
scroll to position [0, 864]
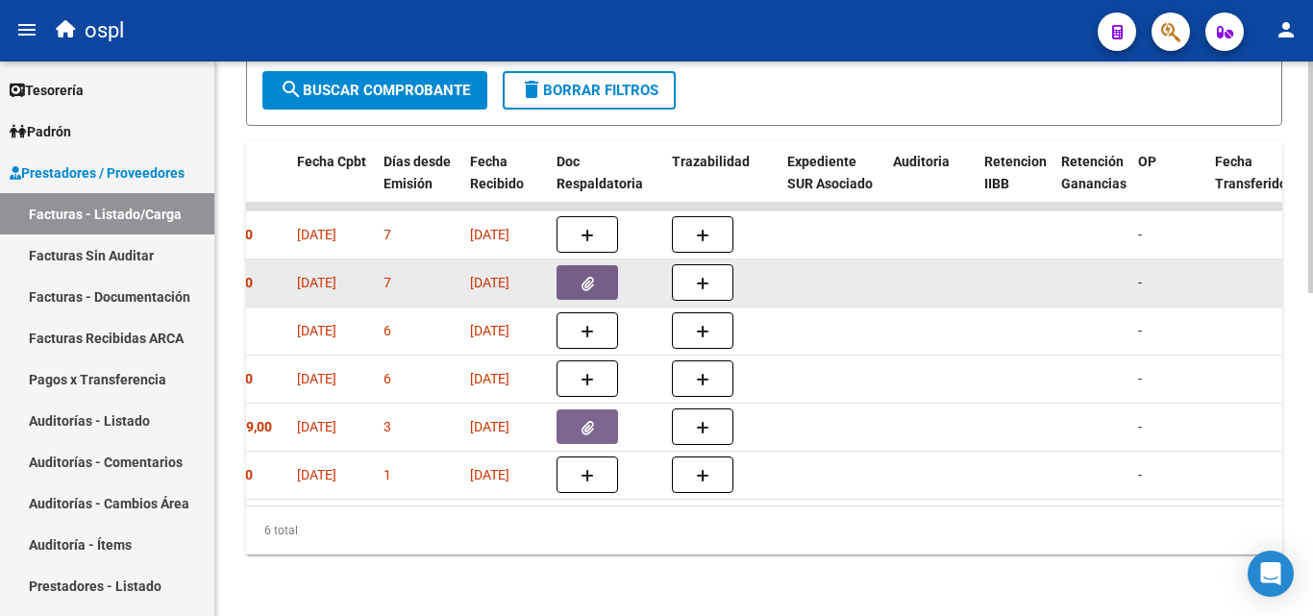
click at [581, 265] on button "button" at bounding box center [587, 282] width 62 height 35
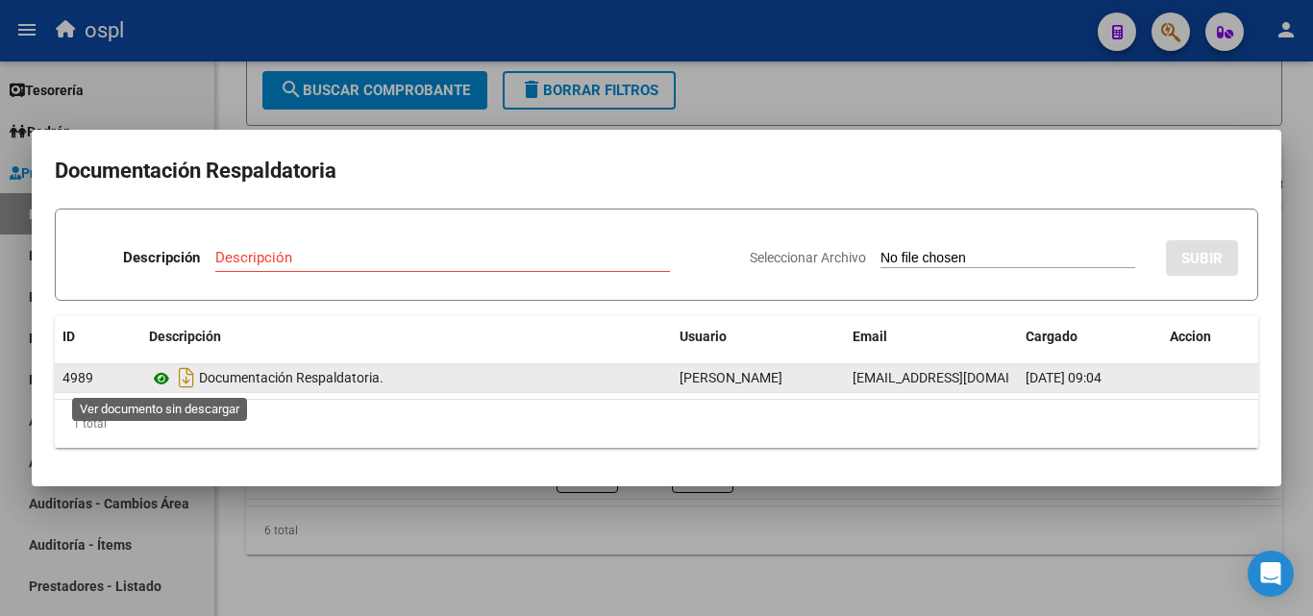
click at [172, 375] on icon at bounding box center [161, 378] width 25 height 23
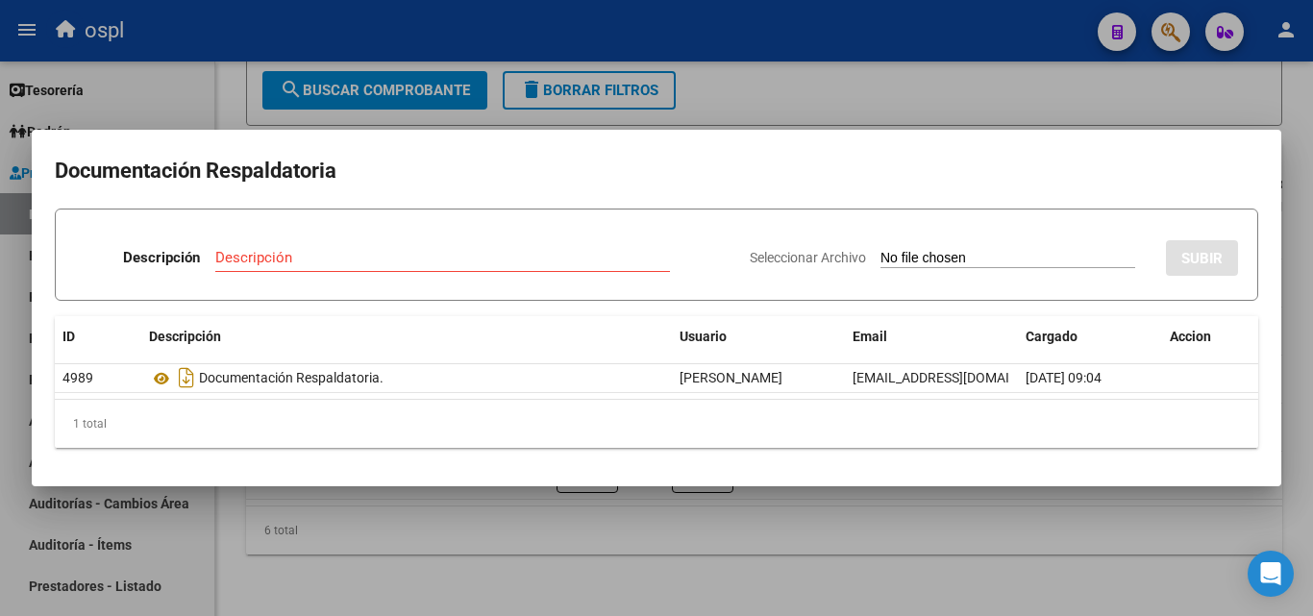
click at [739, 493] on div at bounding box center [656, 308] width 1313 height 616
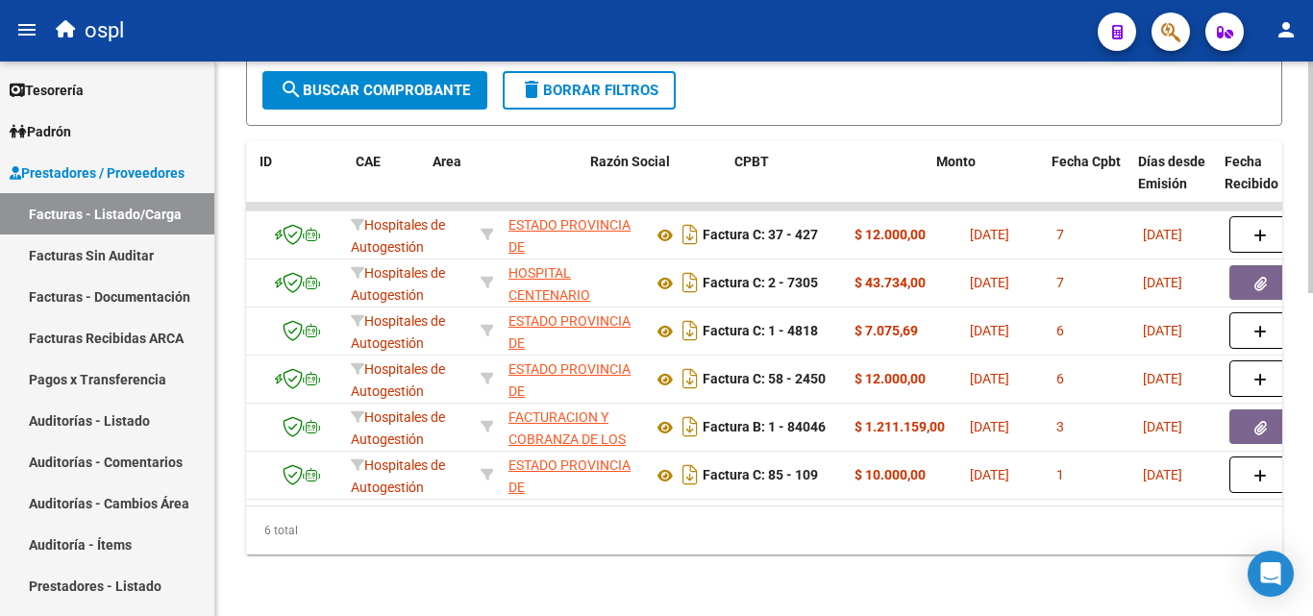
scroll to position [0, 46]
